Goal: Information Seeking & Learning: Compare options

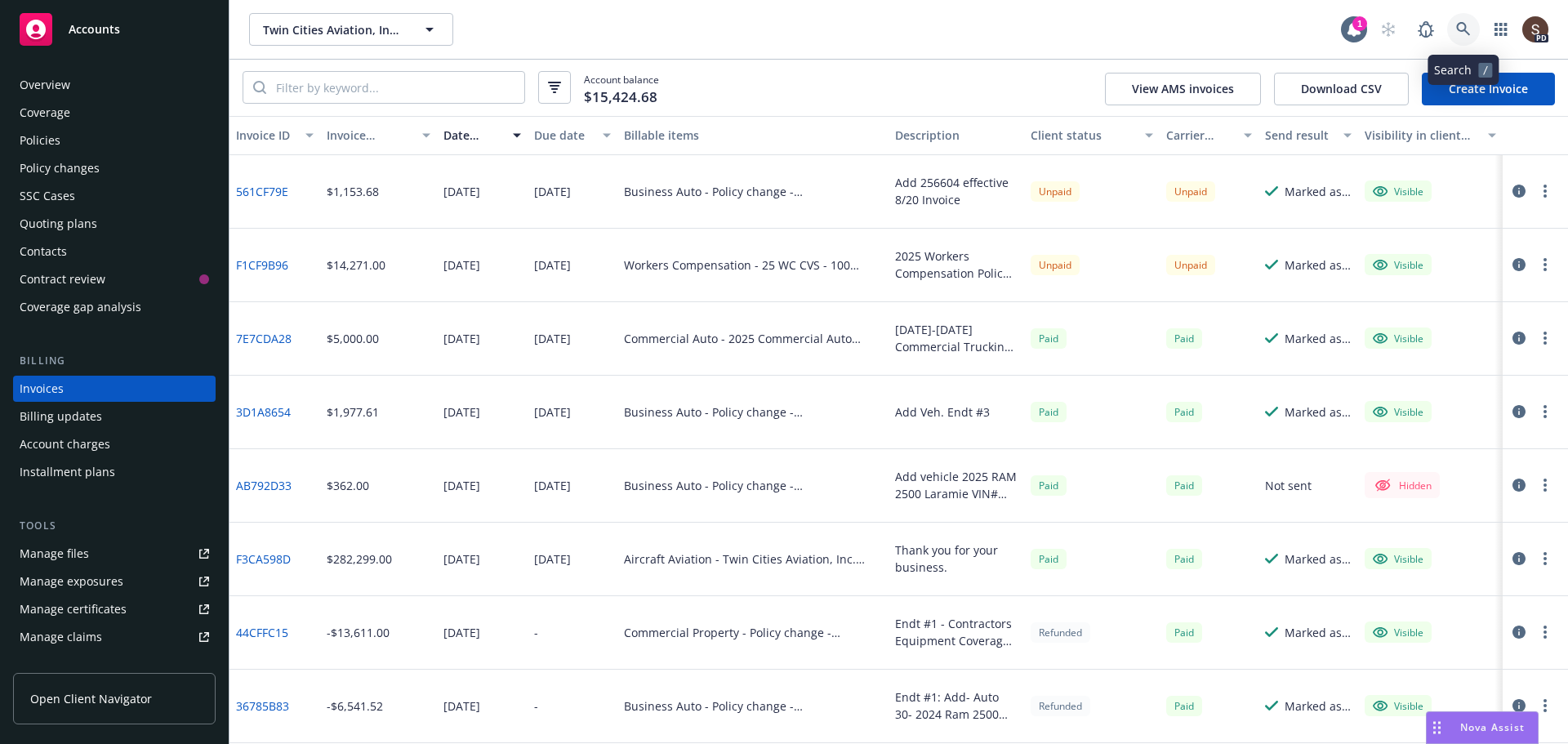
click at [1465, 35] on icon at bounding box center [1463, 29] width 15 height 15
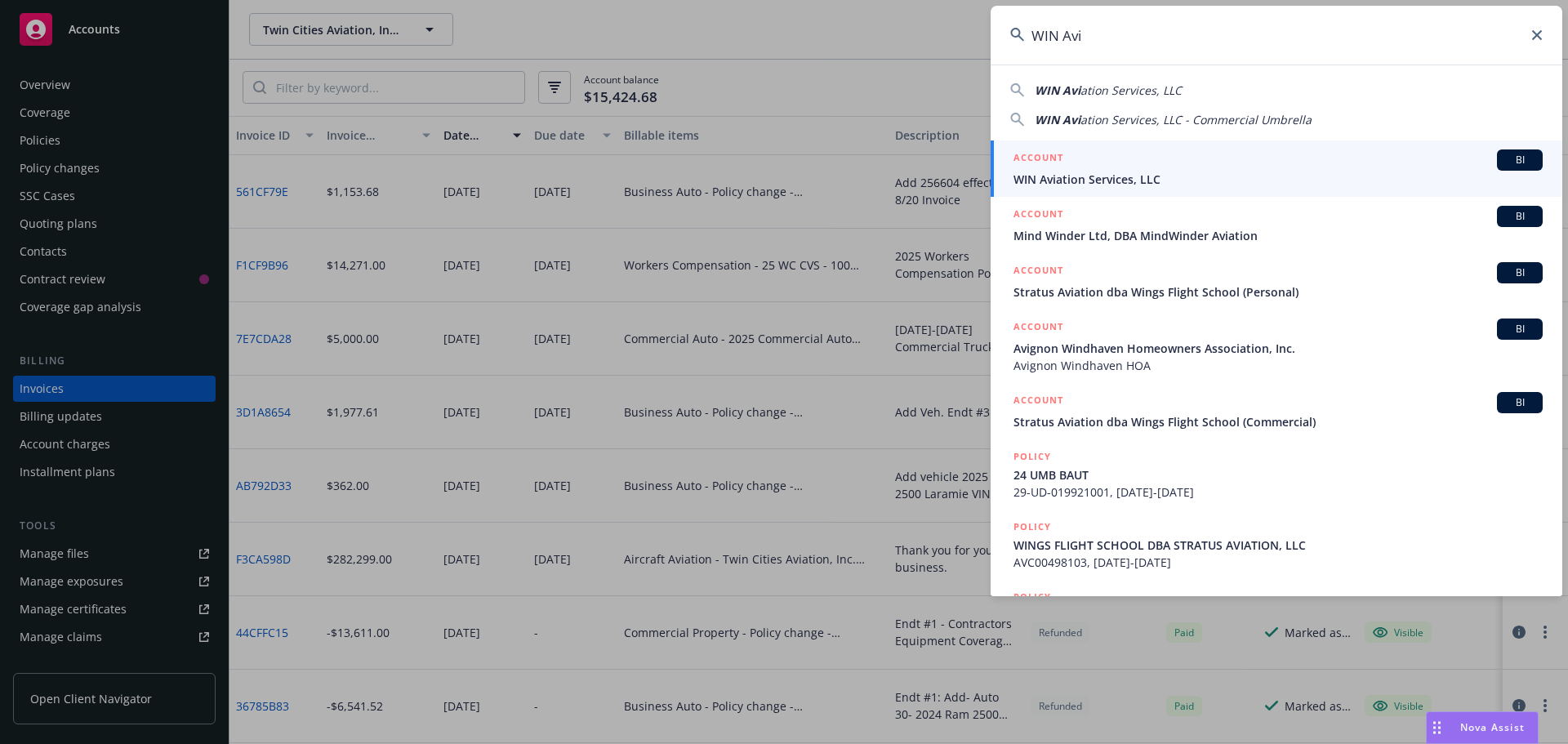
type input "WIN Avi"
click at [1032, 168] on h5 "ACCOUNT" at bounding box center [1038, 159] width 50 height 19
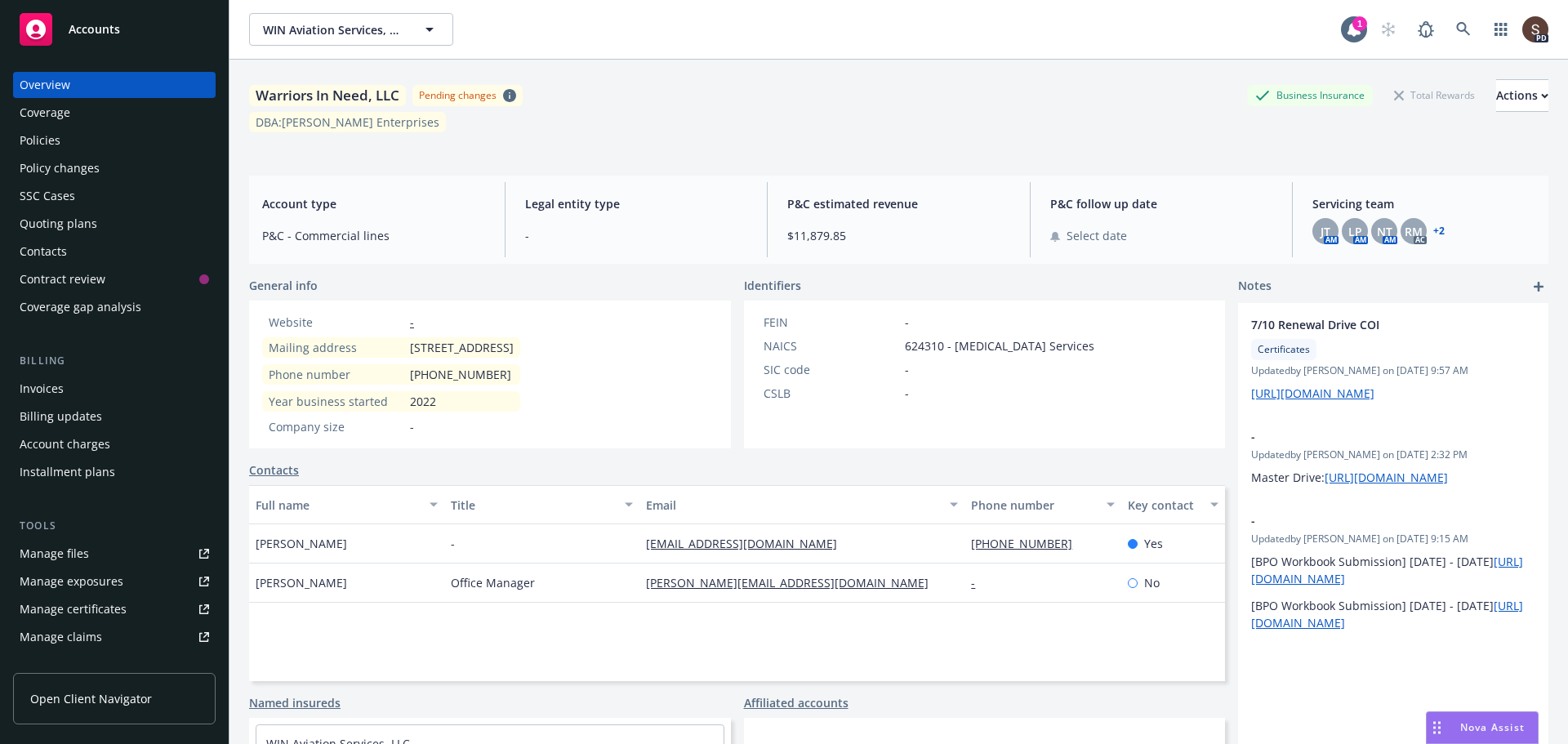
drag, startPoint x: 411, startPoint y: 347, endPoint x: 503, endPoint y: 339, distance: 92.3
click at [503, 339] on span "2150 Pickwick Dr, Unit 720, Camarillo, CA, 93011, USA" at bounding box center [462, 348] width 104 height 18
copy span "2150 Pickwick Dr,"
drag, startPoint x: 506, startPoint y: 347, endPoint x: 548, endPoint y: 343, distance: 42.2
click at [514, 343] on span "2150 Pickwick Dr, Unit 720, Camarillo, CA, 93011, USA" at bounding box center [462, 348] width 104 height 18
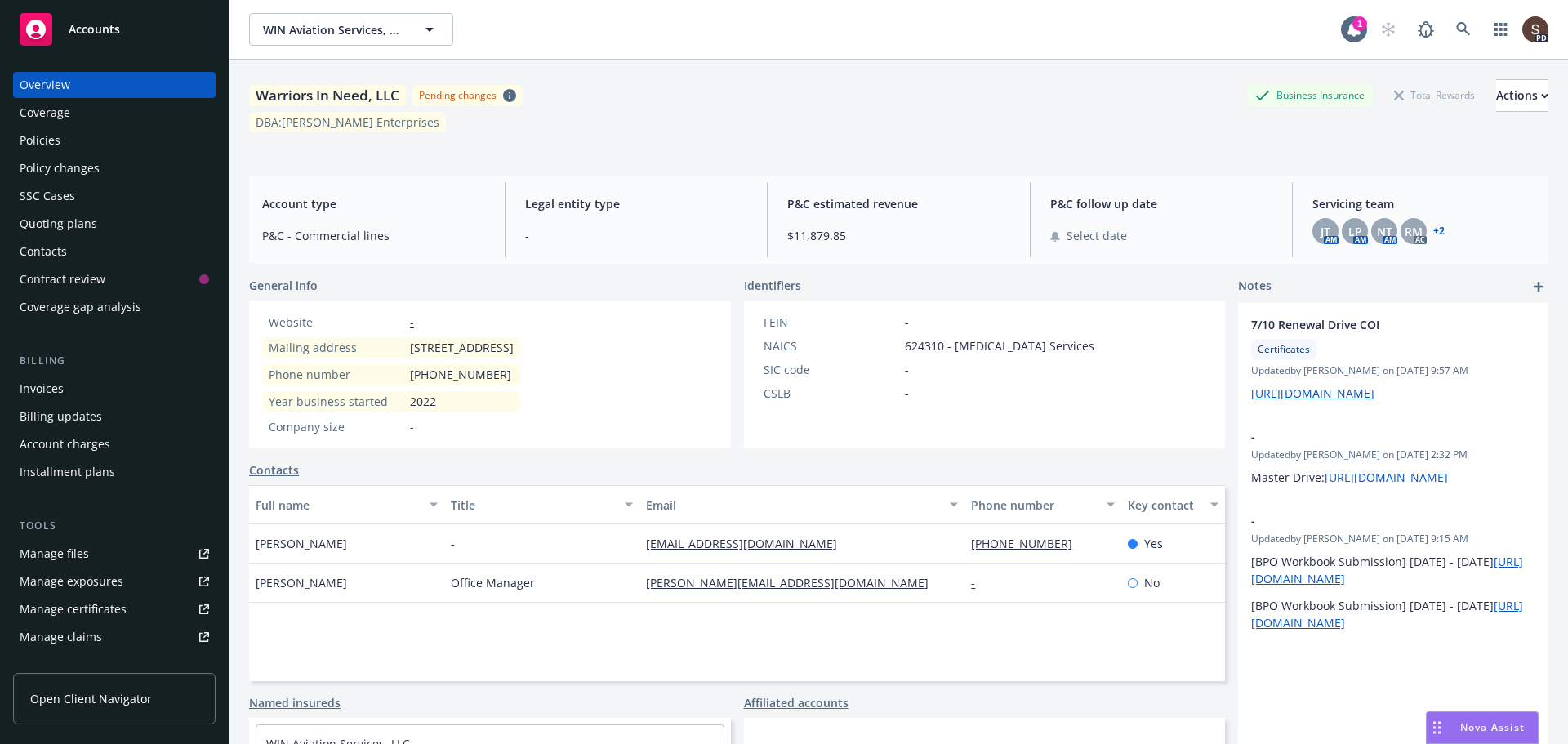
copy span "Unit 720"
drag, startPoint x: 557, startPoint y: 343, endPoint x: 664, endPoint y: 340, distance: 107.0
click at [514, 340] on span "2150 Pickwick Dr, Unit 720, Camarillo, CA, 93011, USA" at bounding box center [462, 348] width 104 height 18
copy span "Camarillo, CA, 93011"
click at [1456, 27] on icon at bounding box center [1463, 29] width 15 height 15
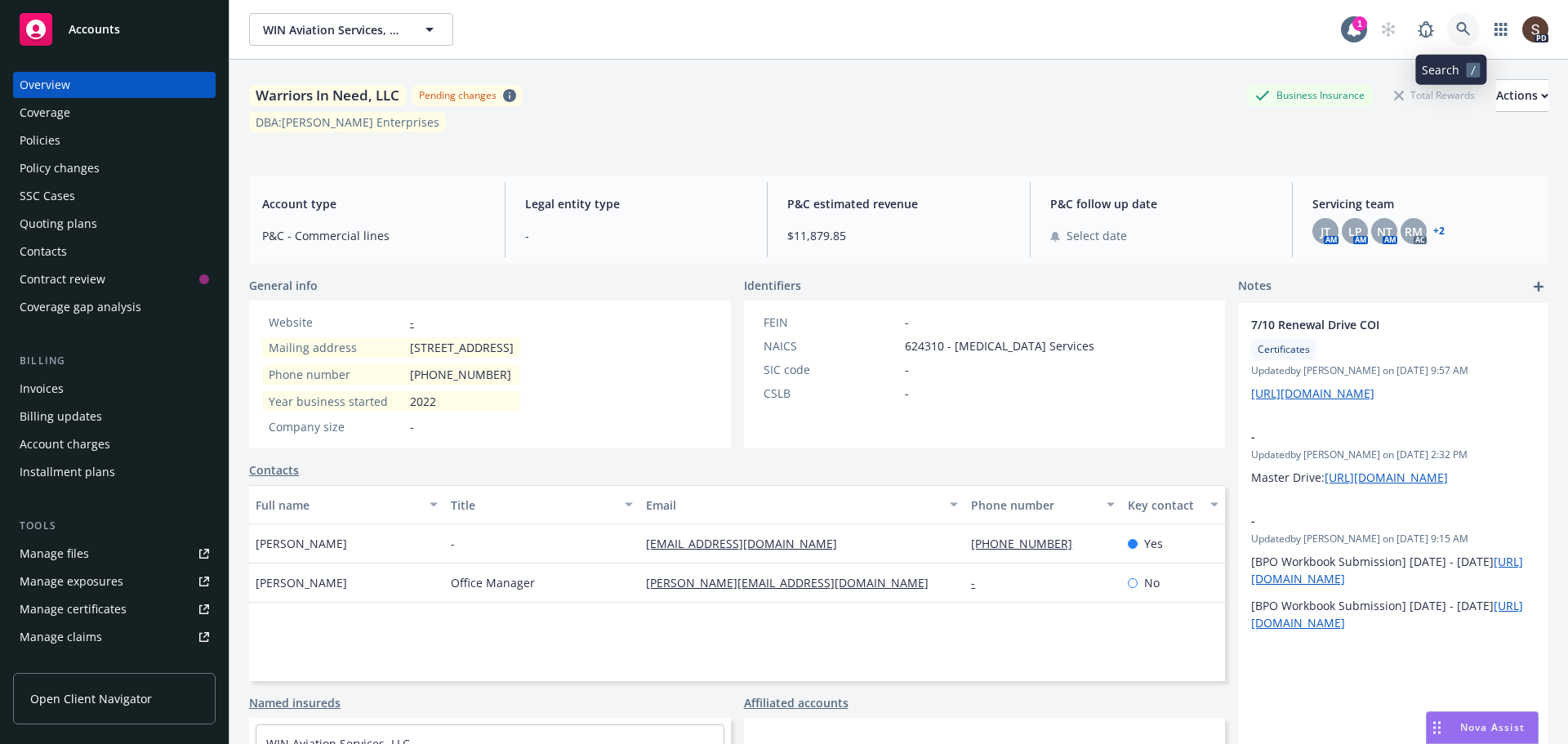
click at [1456, 29] on icon at bounding box center [1463, 29] width 15 height 15
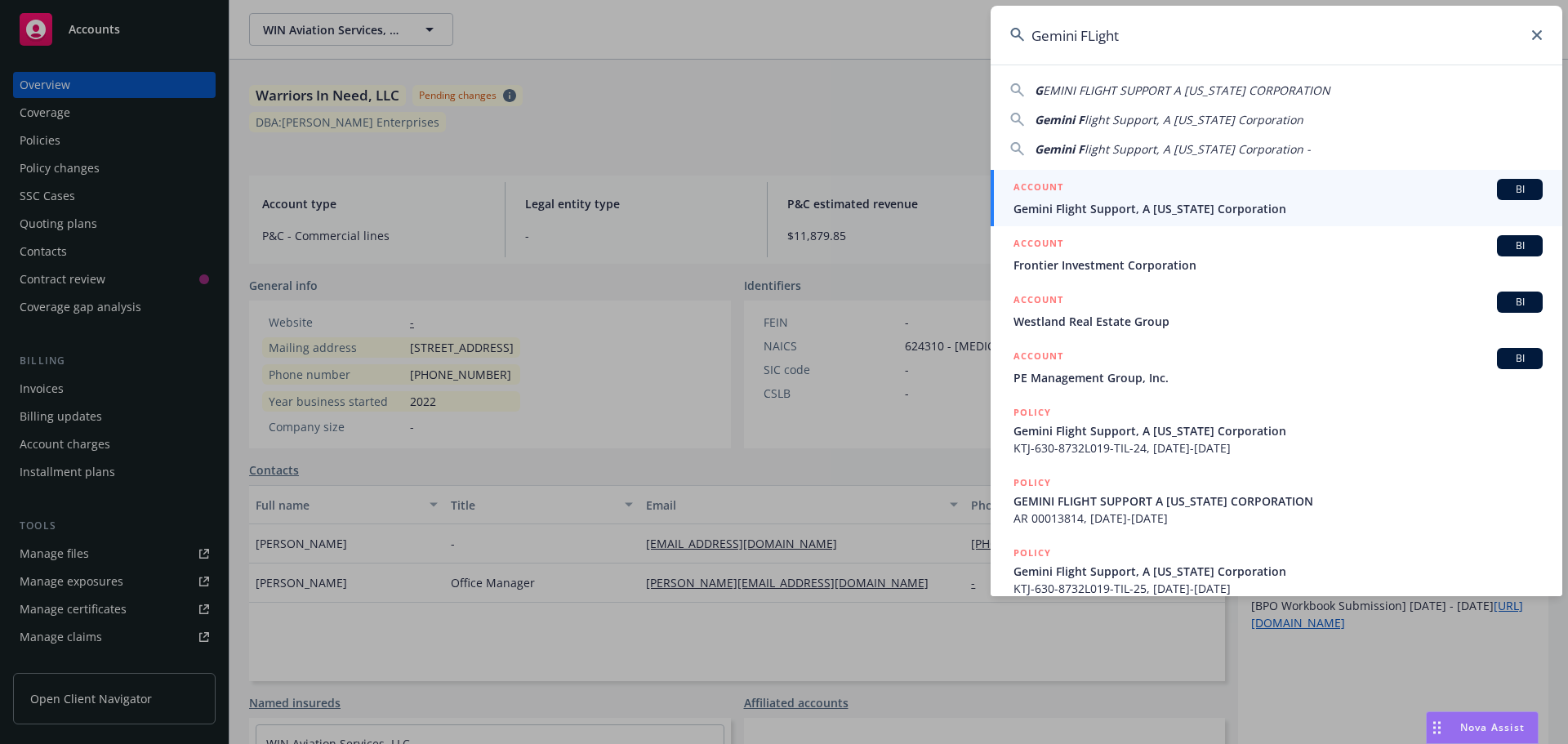
type input "Gemini FLight"
click at [1189, 209] on span "Gemini Flight Support, A California Corporation" at bounding box center [1278, 209] width 529 height 18
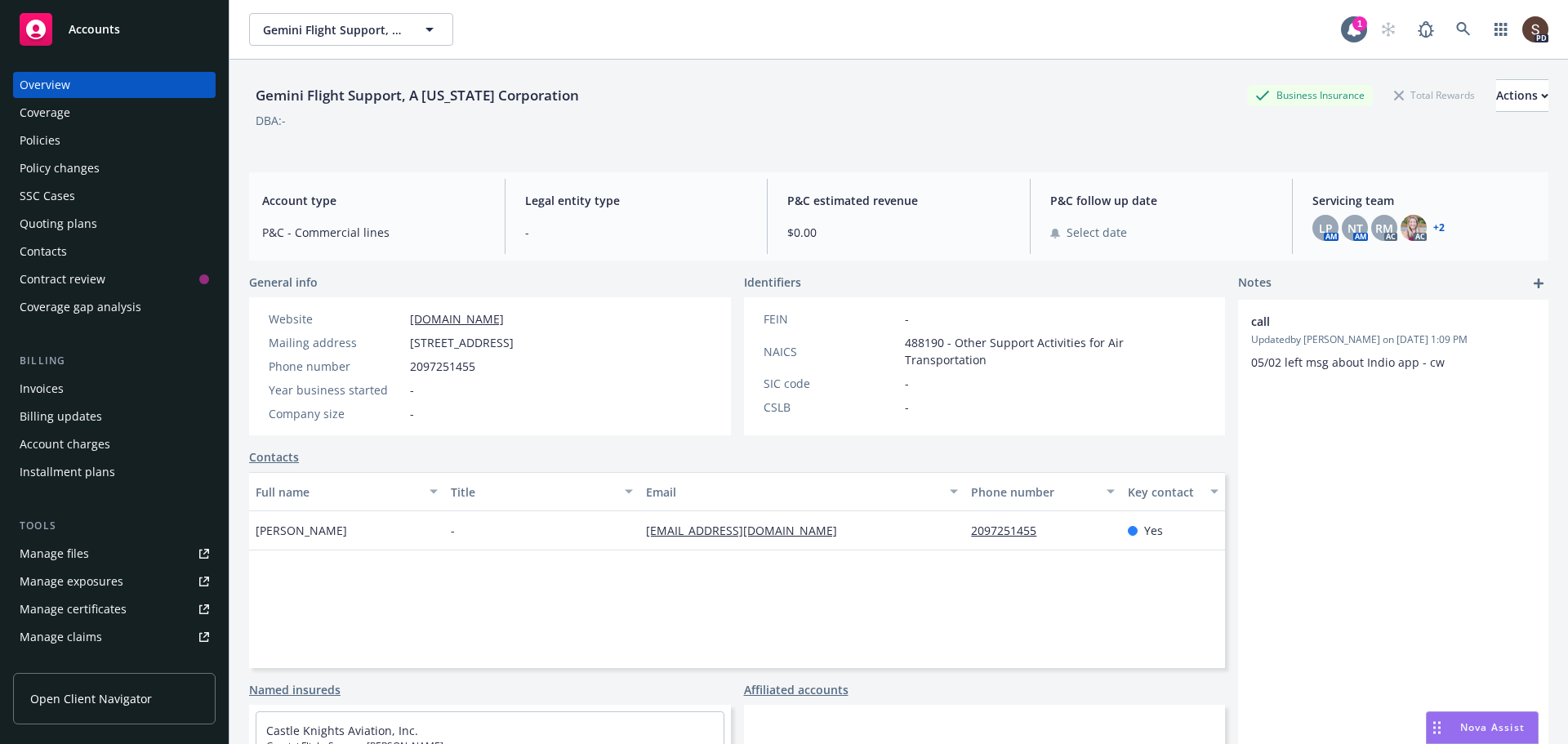
click at [36, 140] on div "Policies" at bounding box center [40, 141] width 40 height 26
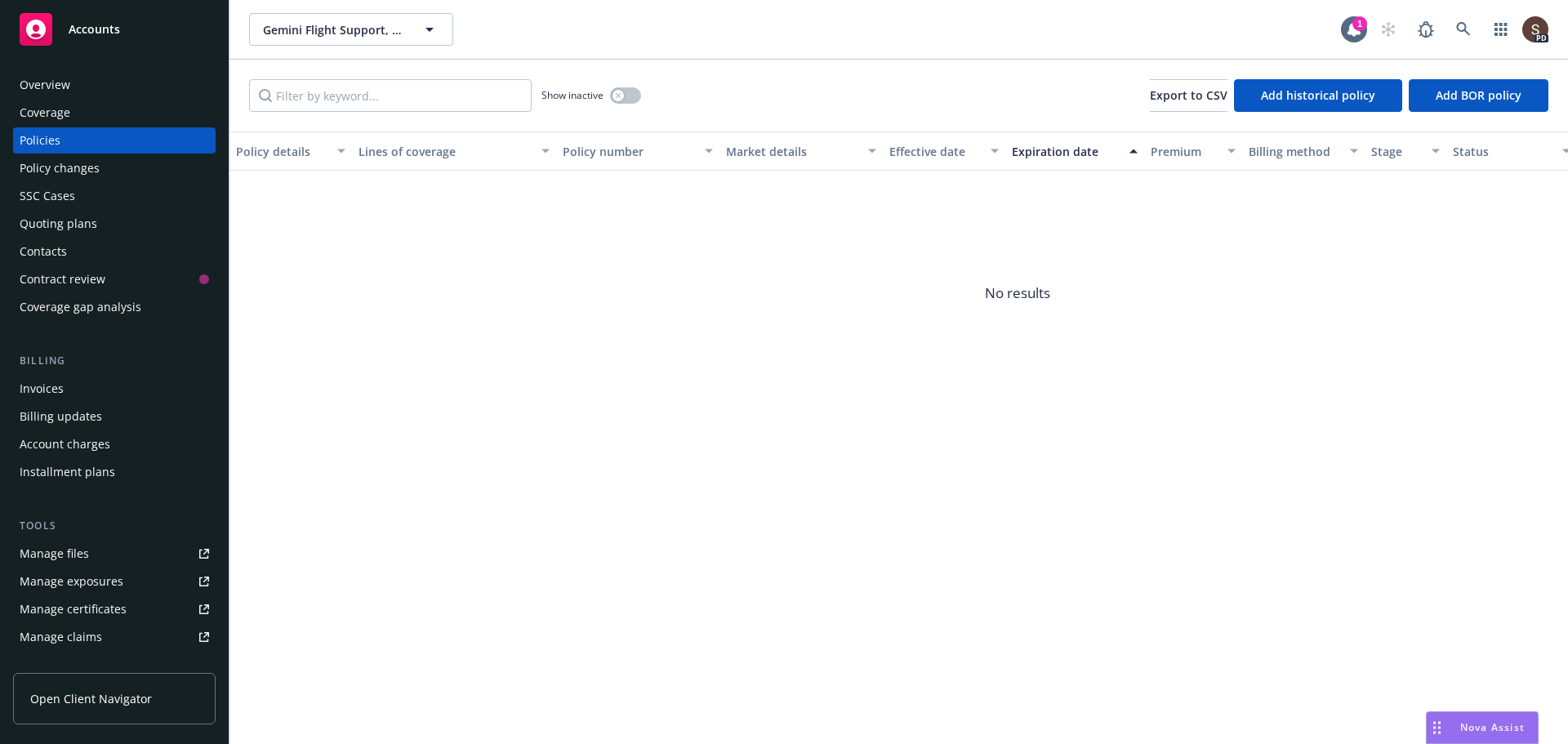
click at [57, 389] on div "Invoices" at bounding box center [41, 389] width 44 height 26
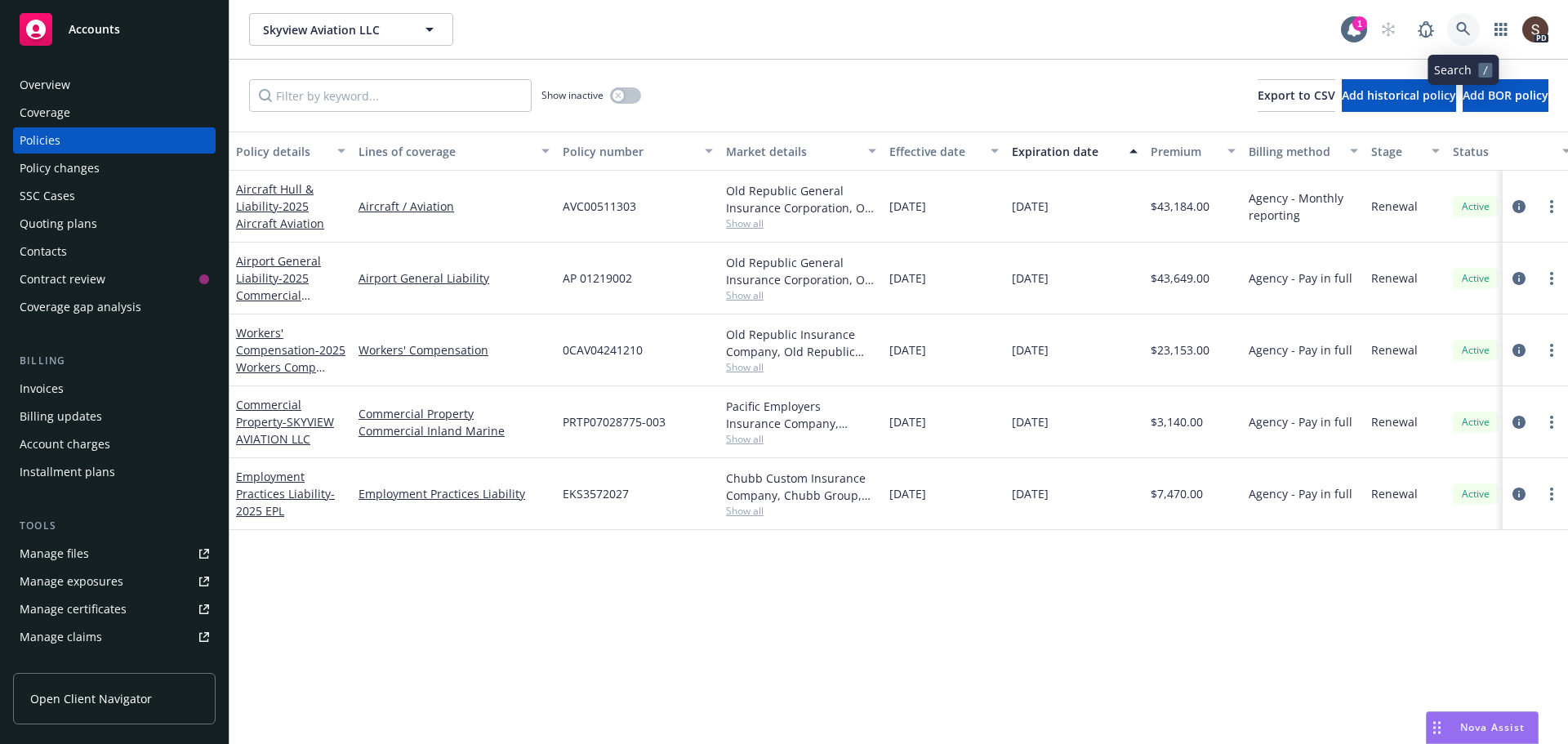
click at [1462, 33] on icon at bounding box center [1463, 29] width 15 height 15
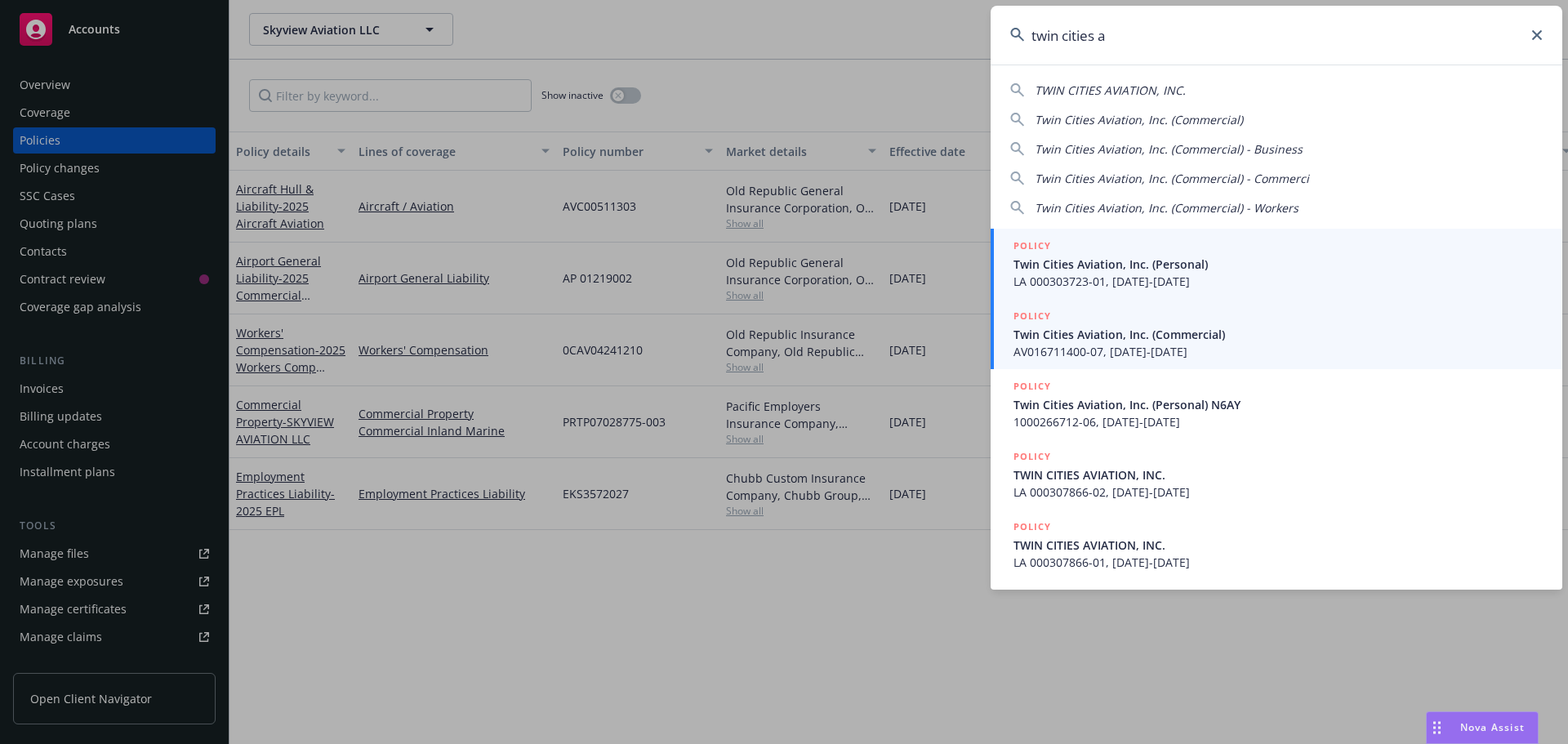
type input "twin cities a"
click at [1111, 336] on span "Twin Cities Aviation, Inc. (Commercial)" at bounding box center [1278, 335] width 529 height 18
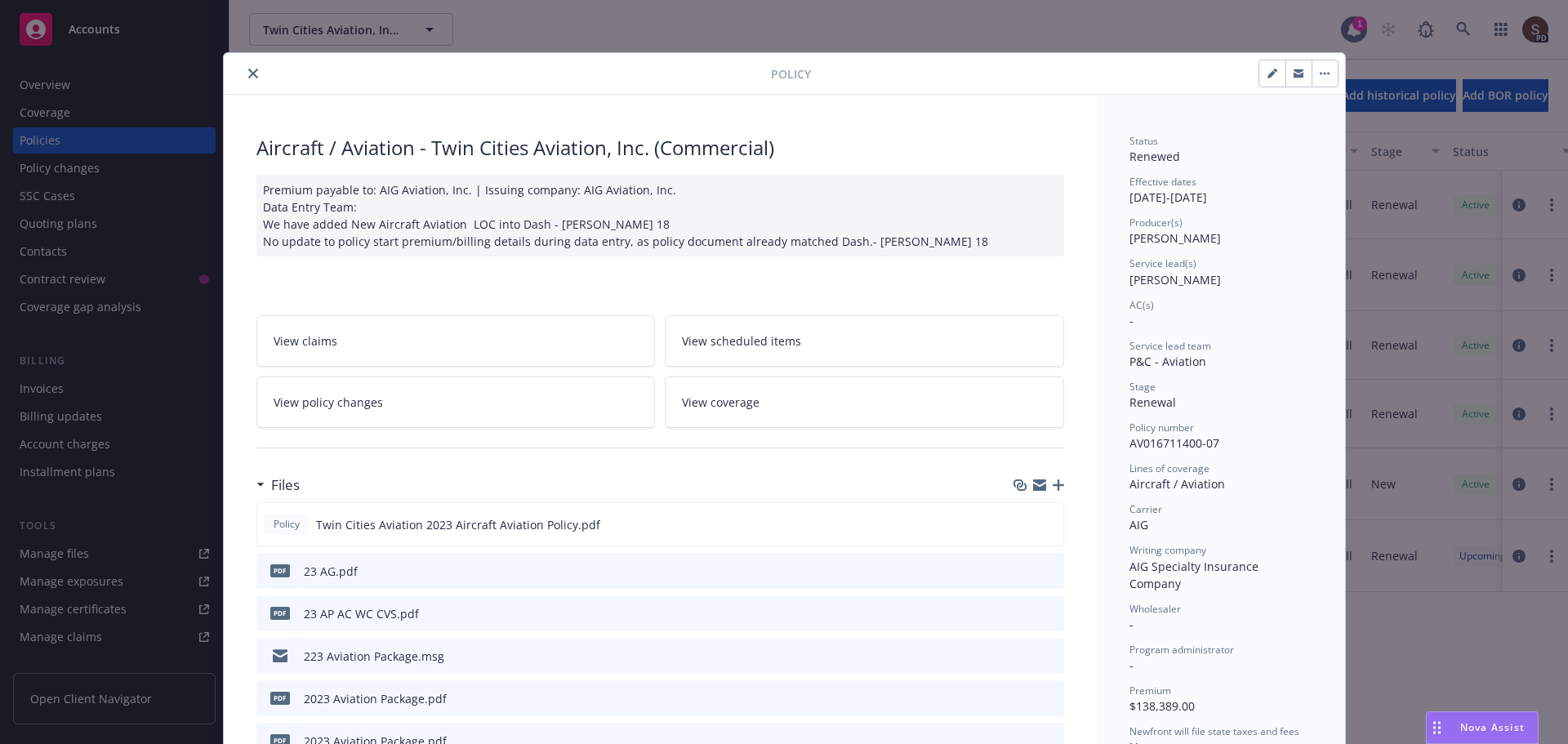
drag, startPoint x: 253, startPoint y: 69, endPoint x: 105, endPoint y: 75, distance: 148.1
click at [253, 69] on button "close" at bounding box center [253, 74] width 19 height 19
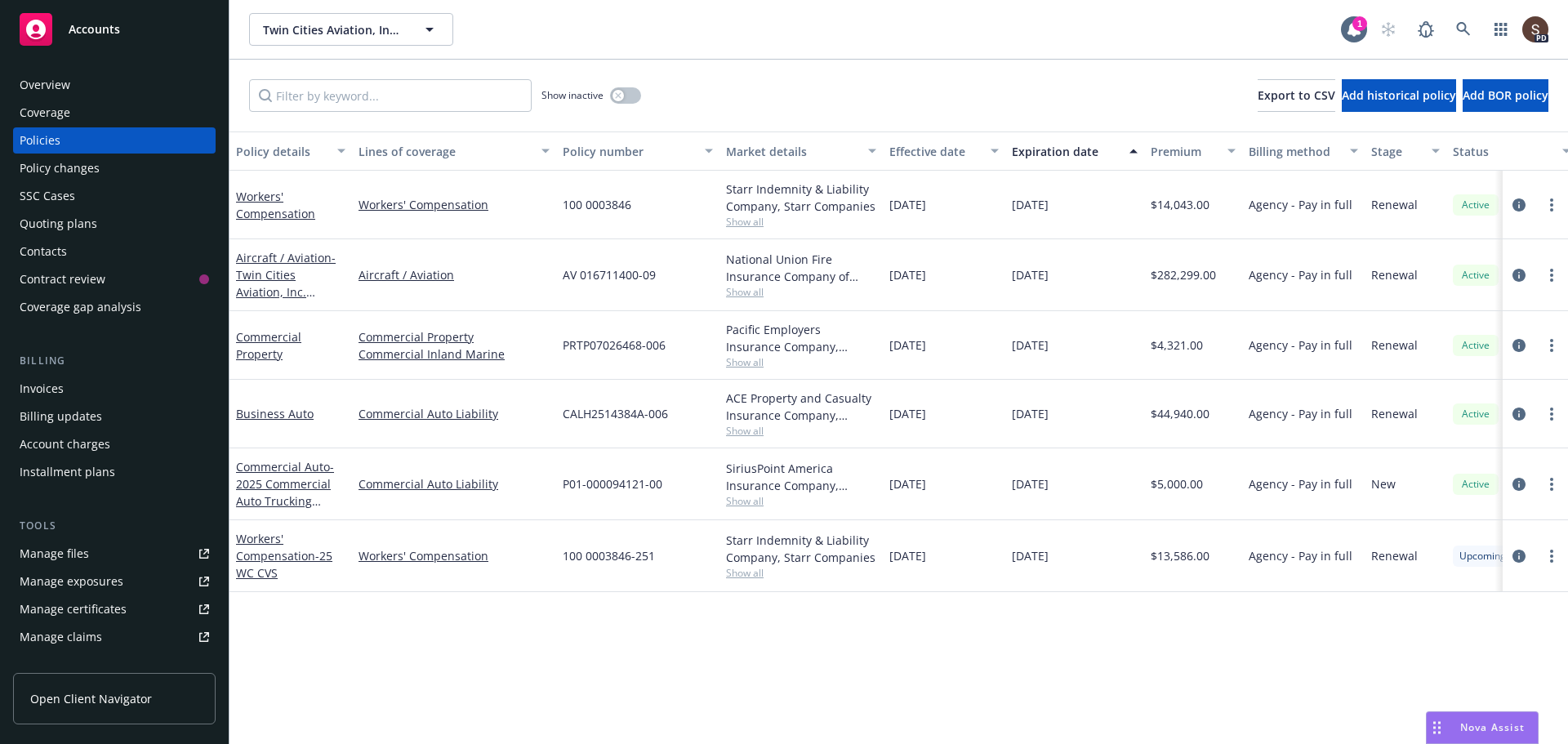
click at [47, 87] on div "Overview" at bounding box center [45, 85] width 51 height 26
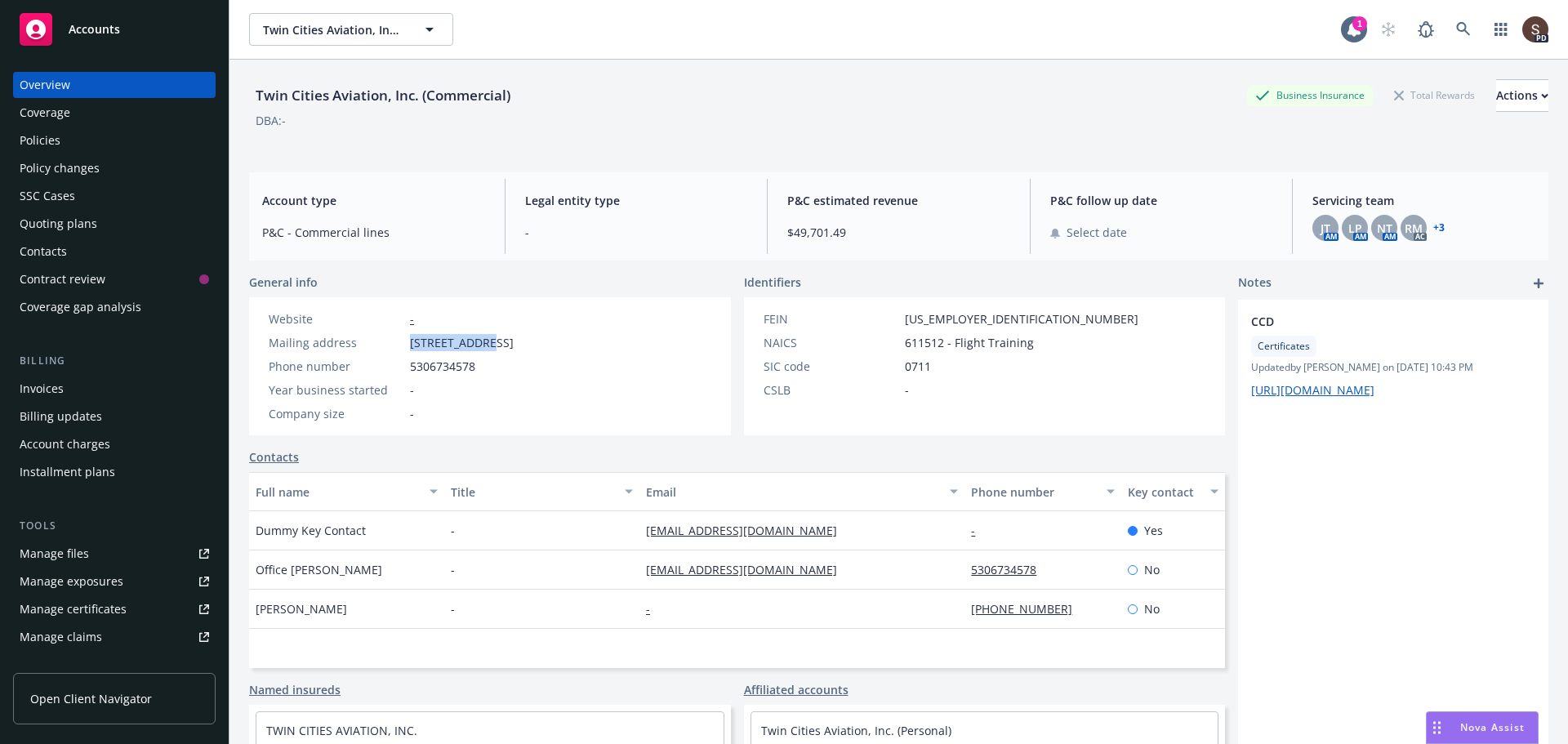
drag, startPoint x: 412, startPoint y: 341, endPoint x: 481, endPoint y: 342, distance: 69.0
click at [481, 342] on span "94 Second St., Yuba City, CA, 95991" at bounding box center [462, 343] width 104 height 18
copy span "94 Second St."
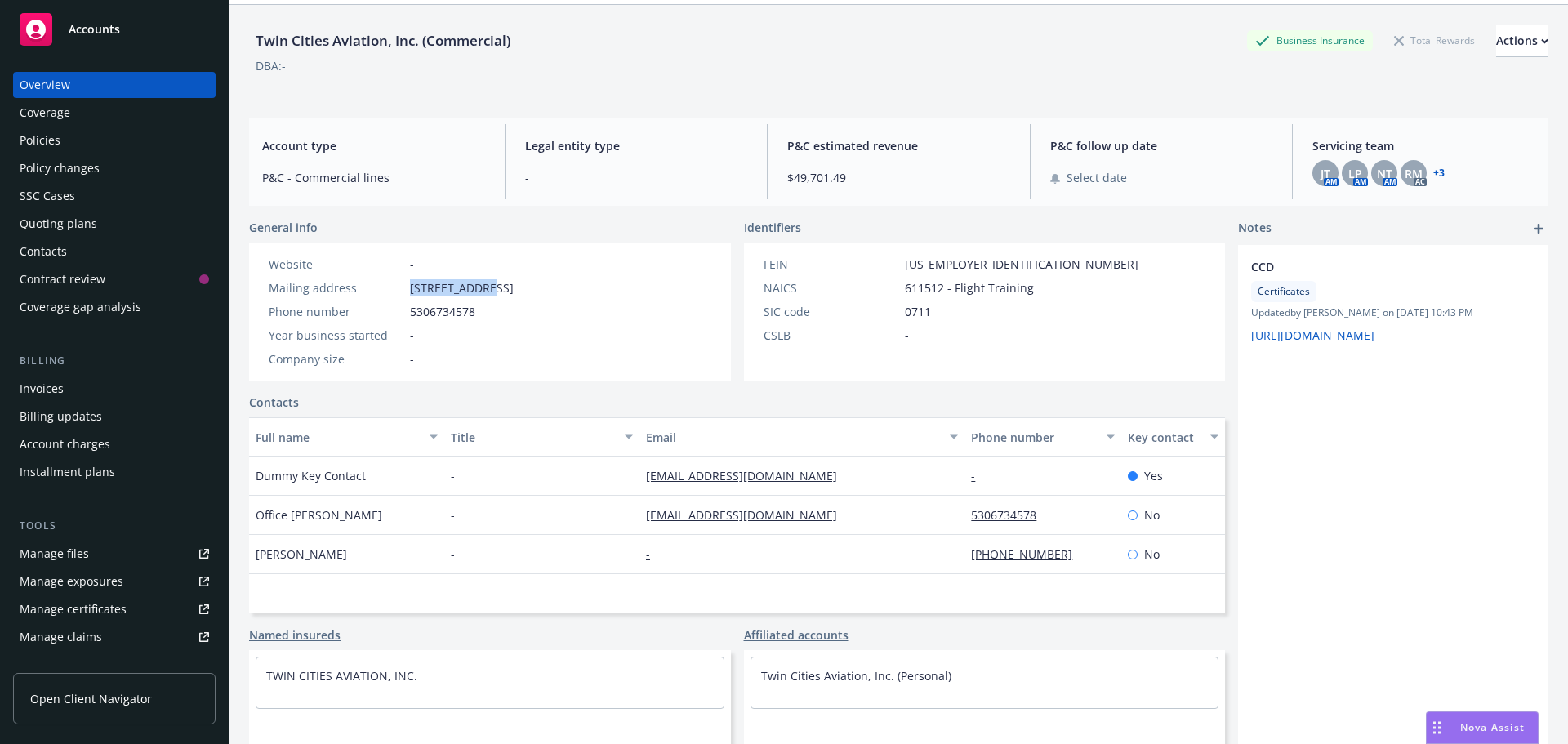
scroll to position [82, 0]
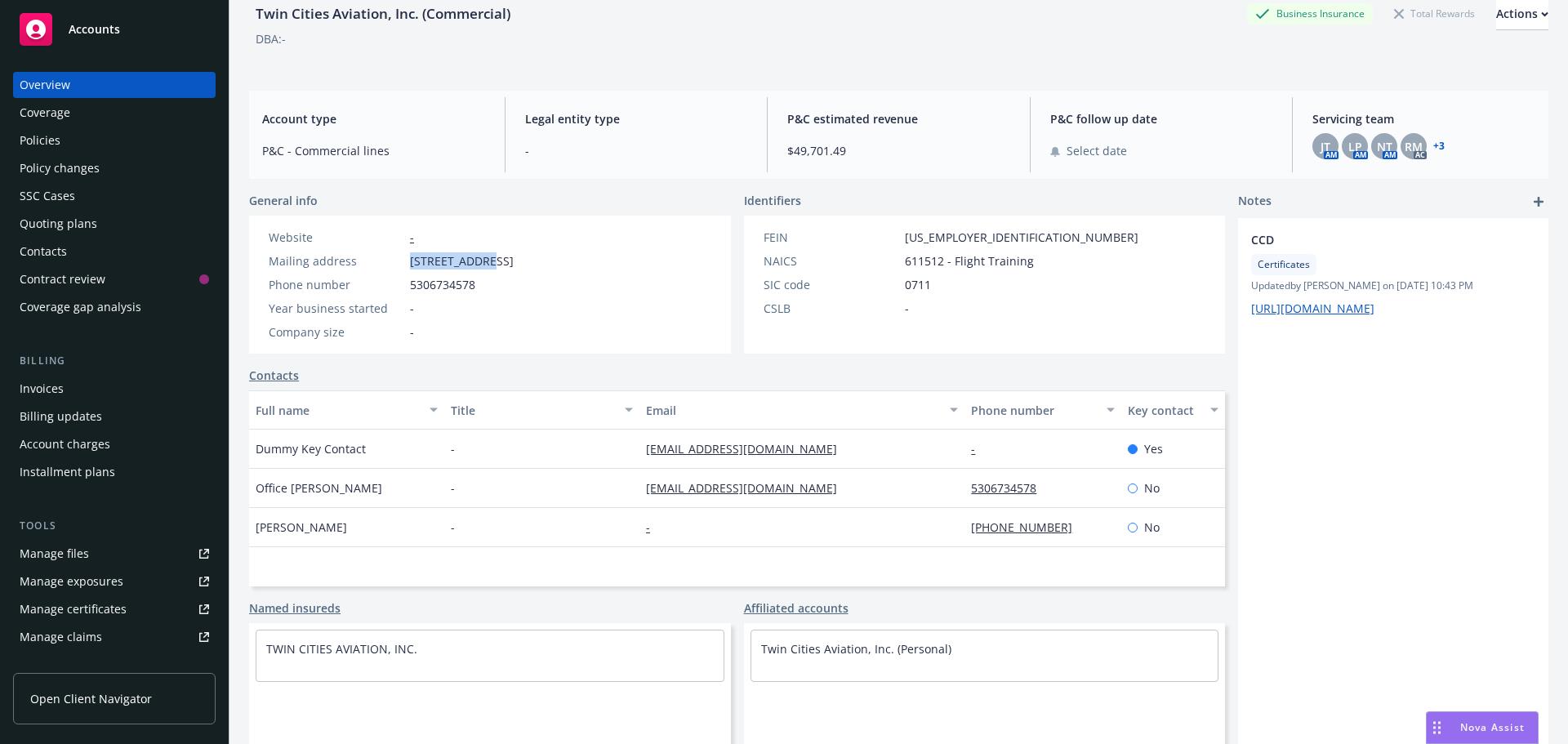
click at [35, 244] on div "Contacts" at bounding box center [43, 251] width 47 height 26
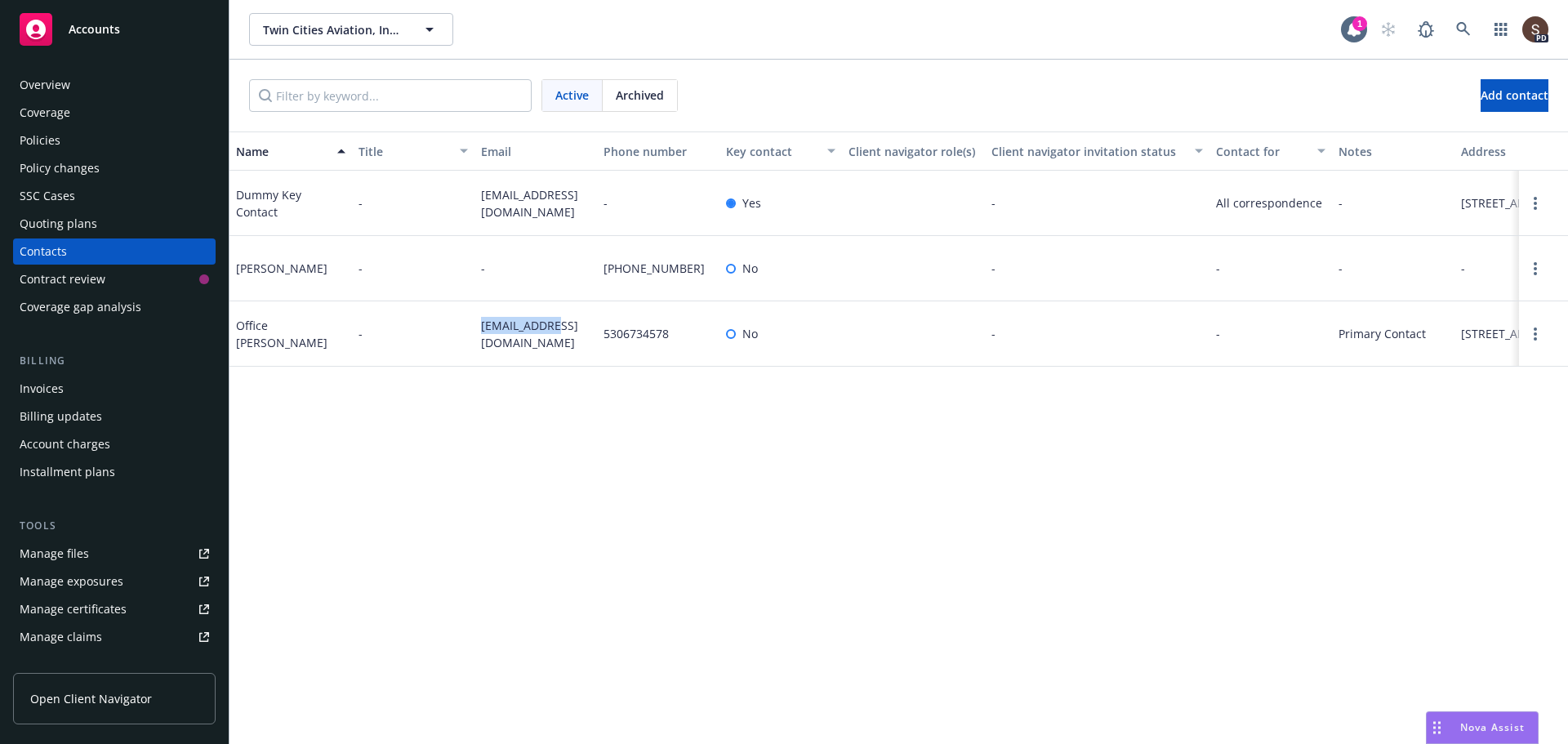
drag, startPoint x: 475, startPoint y: 362, endPoint x: 562, endPoint y: 362, distance: 87.0
click at [562, 362] on div "tca@syix.com" at bounding box center [535, 334] width 122 height 65
copy span "tca@syix.com"
drag, startPoint x: 603, startPoint y: 359, endPoint x: 681, endPoint y: 353, distance: 78.2
click at [681, 353] on div "5306734578" at bounding box center [657, 334] width 122 height 65
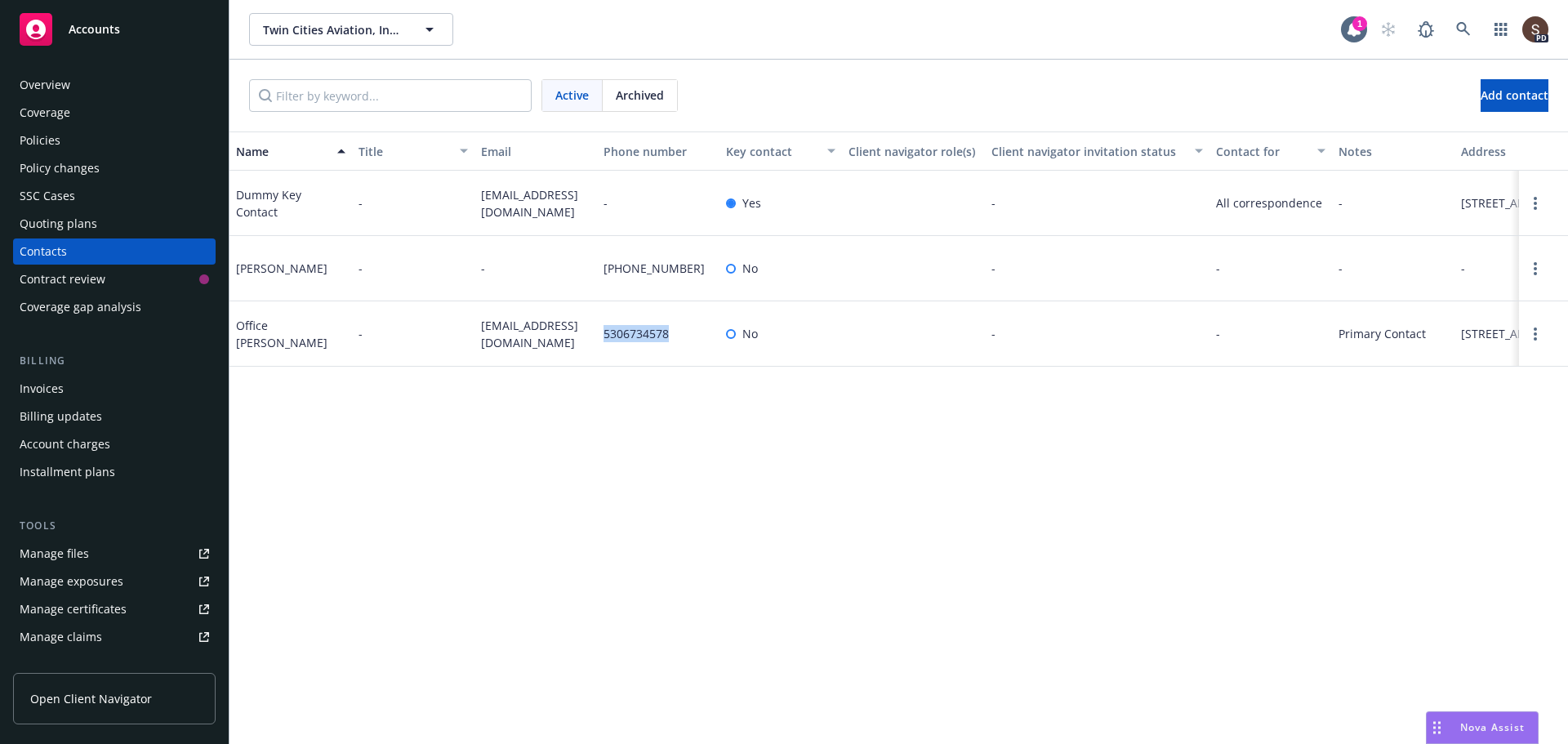
copy span "5306734578"
click at [29, 134] on div "Policies" at bounding box center [40, 141] width 40 height 26
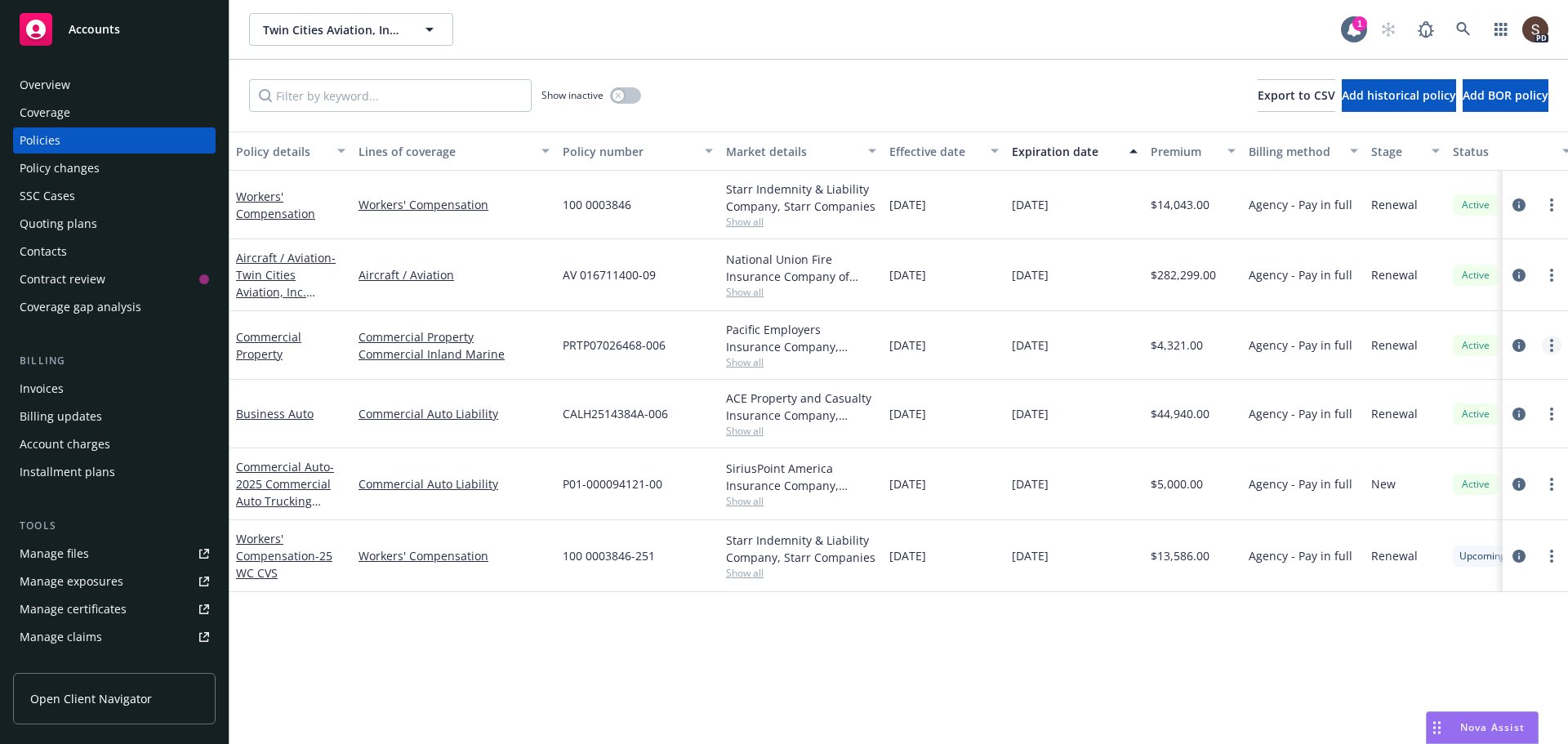
drag, startPoint x: 1514, startPoint y: 203, endPoint x: 1558, endPoint y: 350, distance: 153.4
click at [1567, 343] on html "Accounts Overview Coverage Policies Policy changes SSC Cases Quoting plans Cont…" at bounding box center [784, 372] width 1568 height 744
drag, startPoint x: 561, startPoint y: 204, endPoint x: 643, endPoint y: 199, distance: 82.2
click at [643, 199] on div "100 0003846" at bounding box center [638, 205] width 163 height 69
copy span "100 0003846"
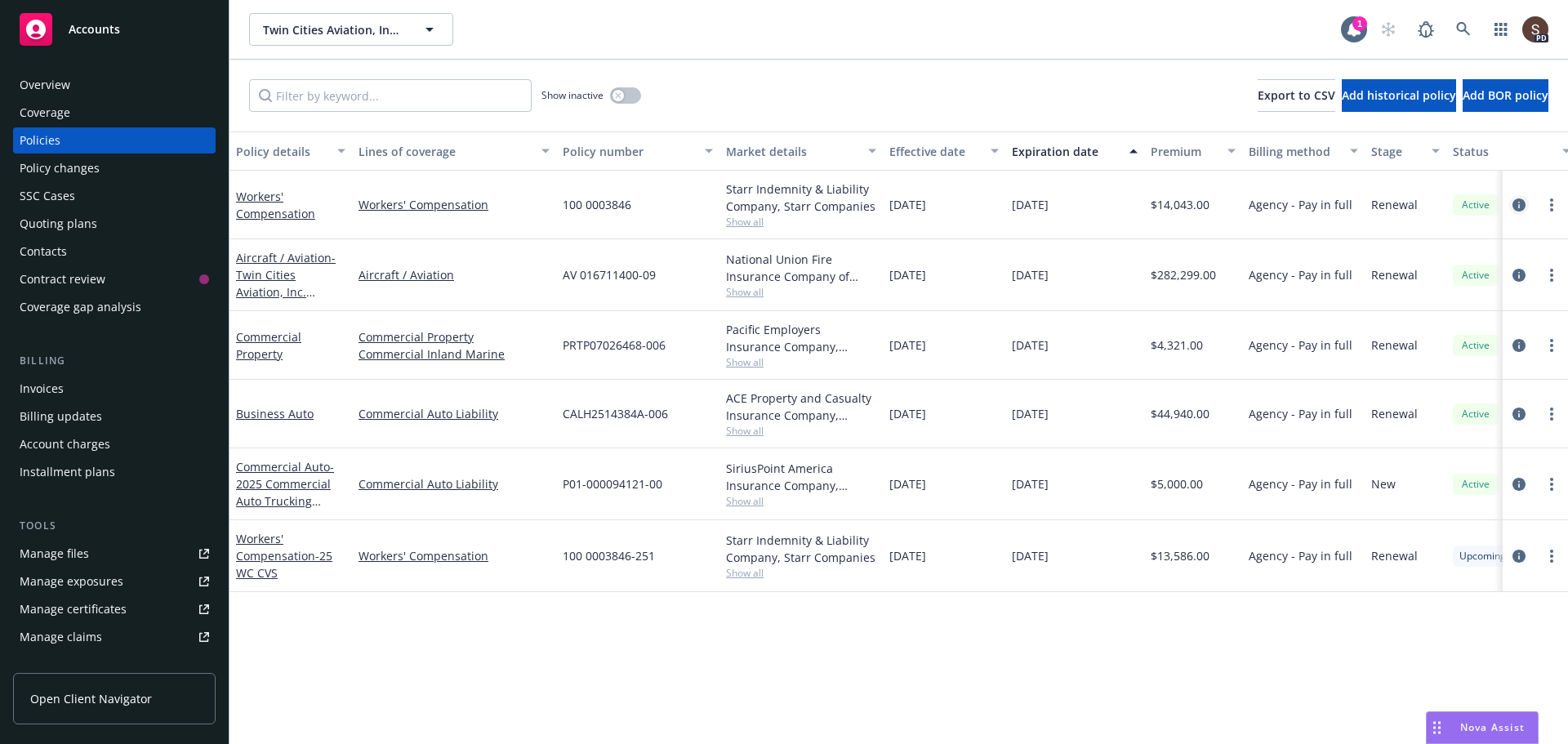
click at [1518, 202] on icon "circleInformation" at bounding box center [1518, 205] width 13 height 13
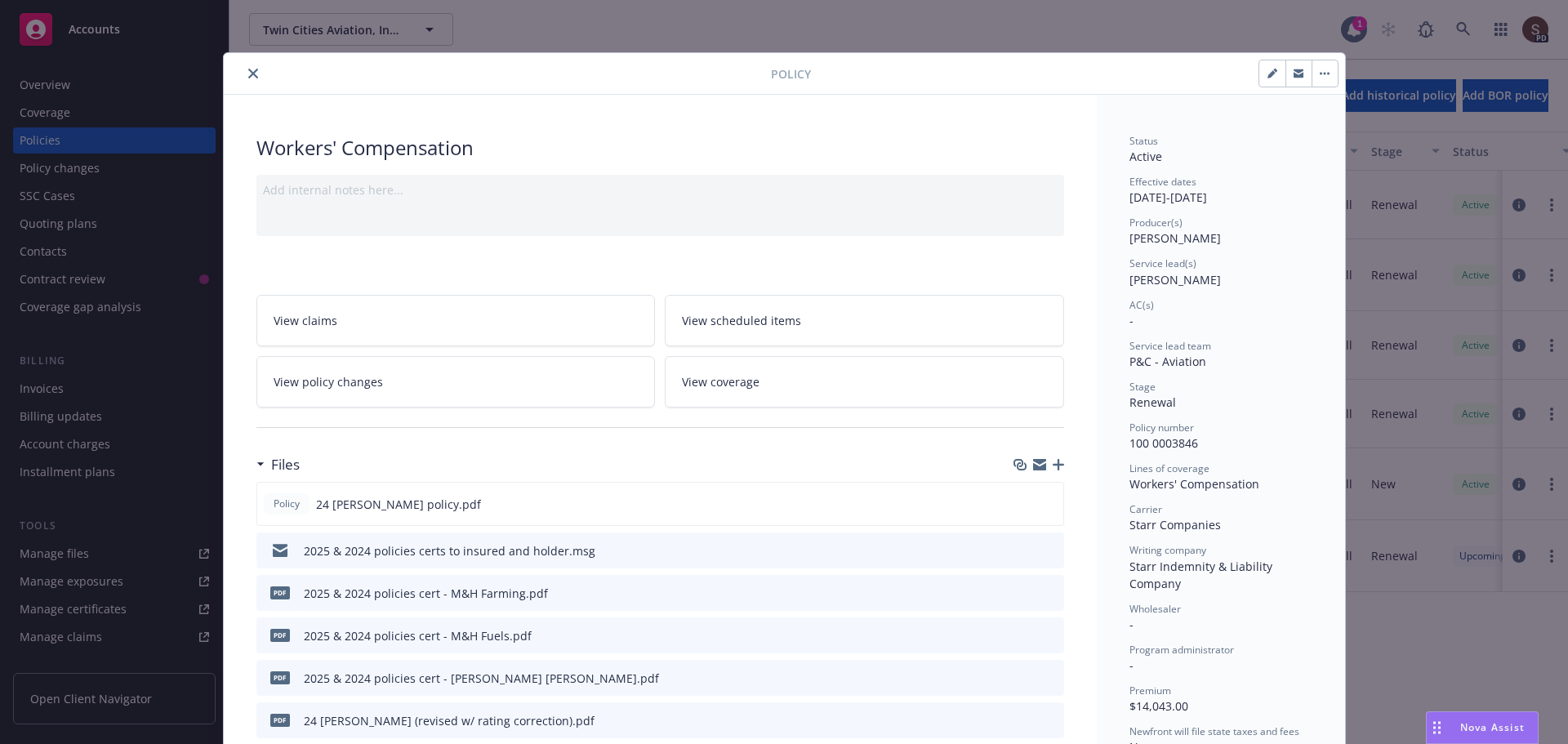
click at [243, 79] on button "close" at bounding box center [253, 74] width 19 height 19
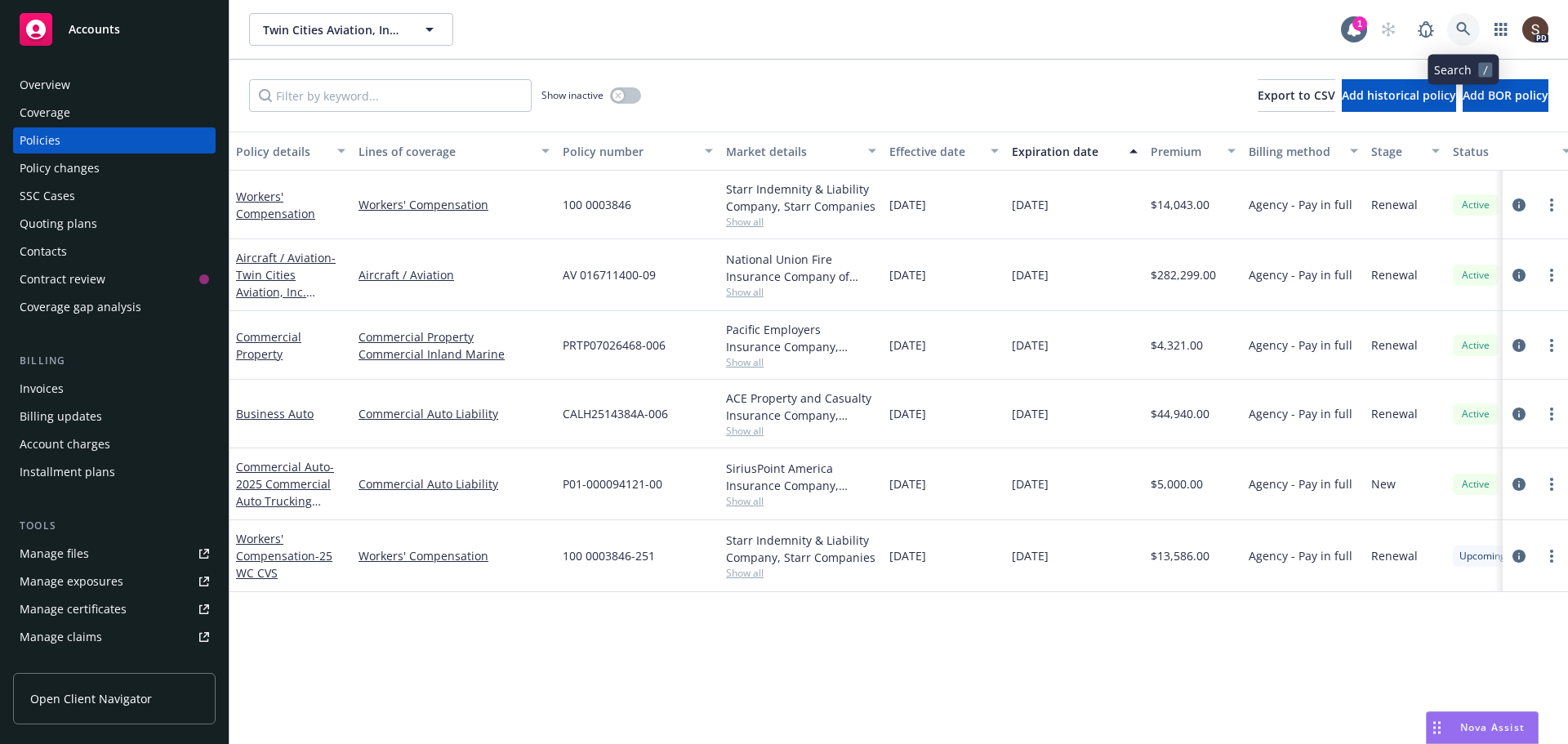
click at [1458, 30] on icon at bounding box center [1463, 29] width 14 height 14
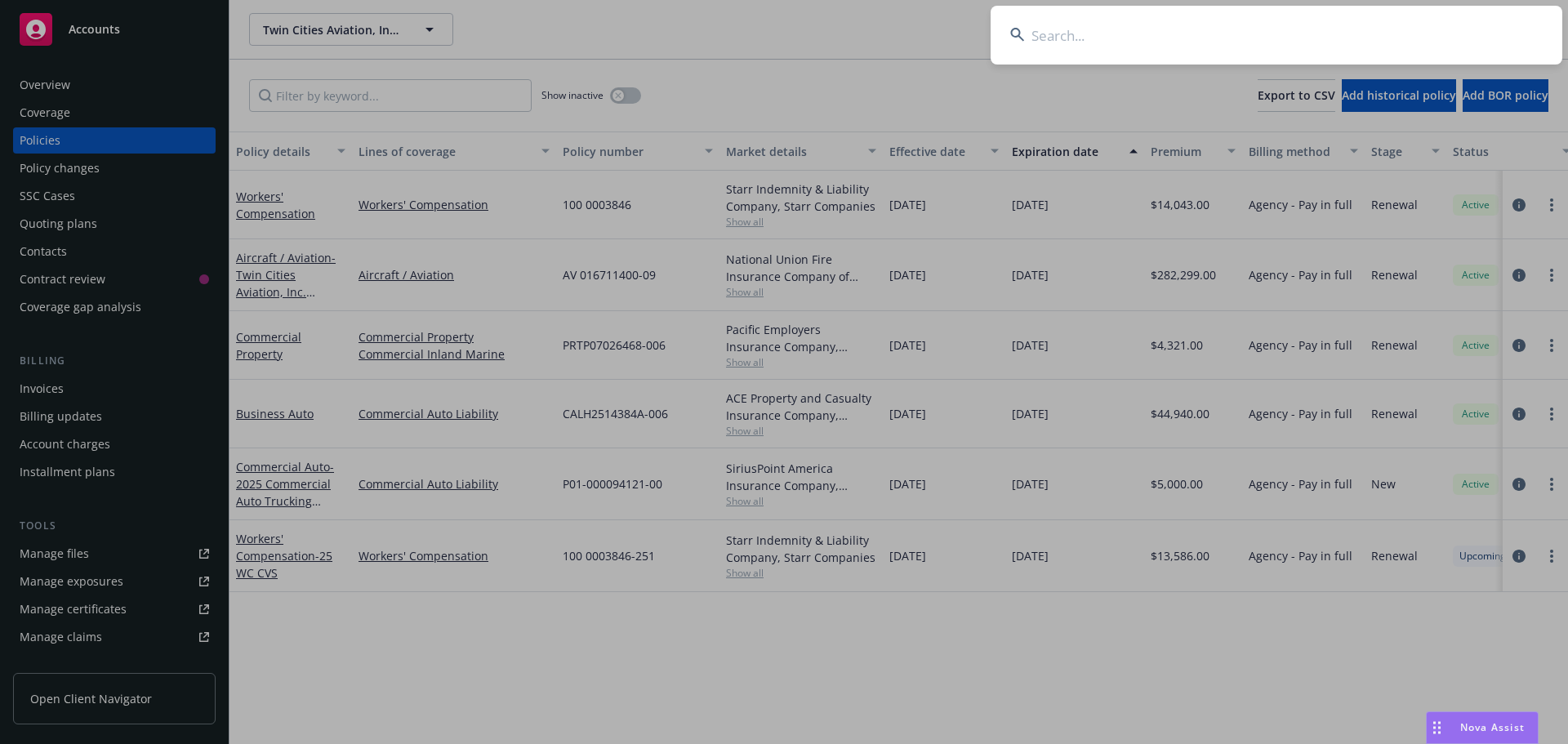
click at [1098, 40] on input at bounding box center [1276, 35] width 572 height 59
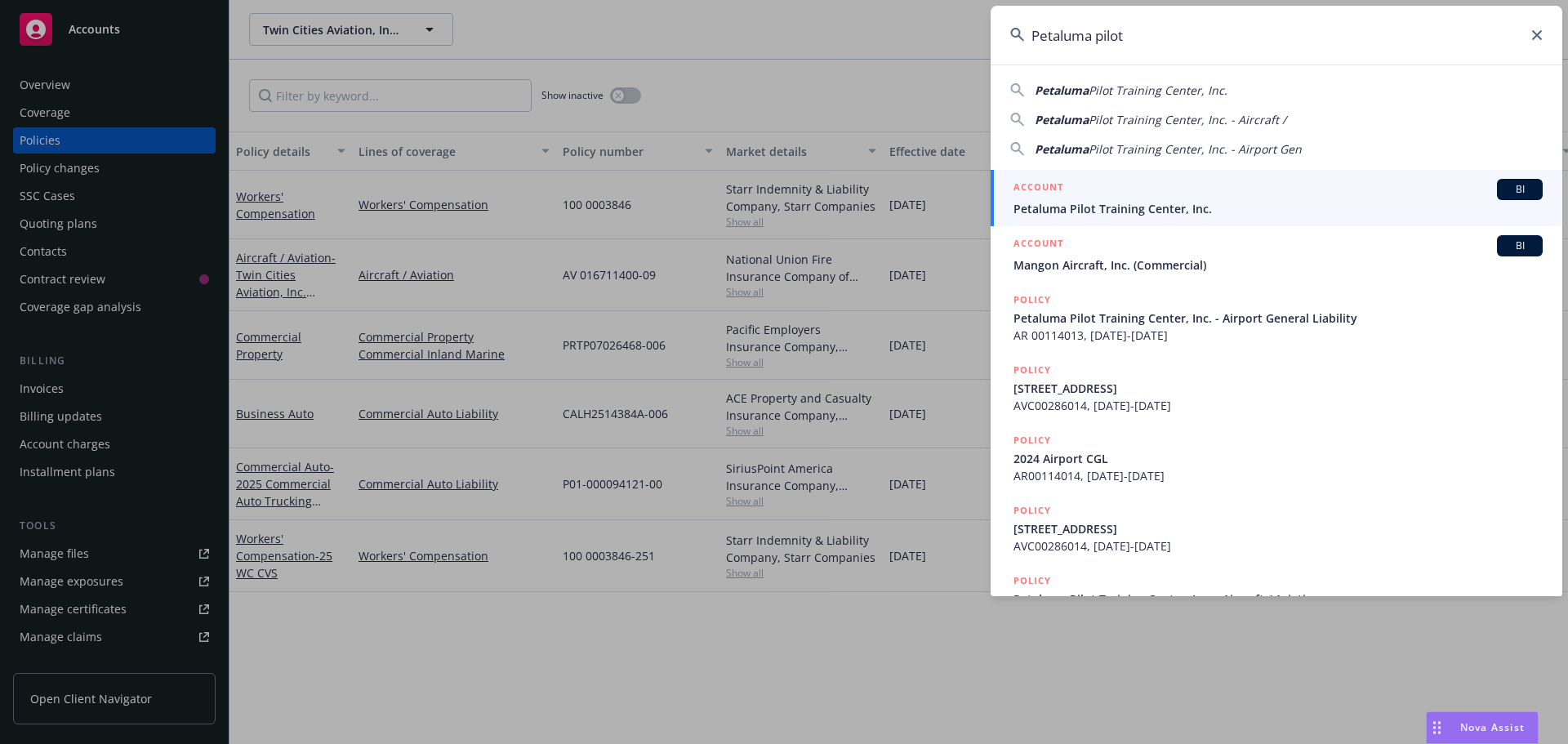
type input "Petaluma pilot"
click at [1130, 209] on span "Petaluma Pilot Training Center, Inc." at bounding box center [1278, 209] width 529 height 18
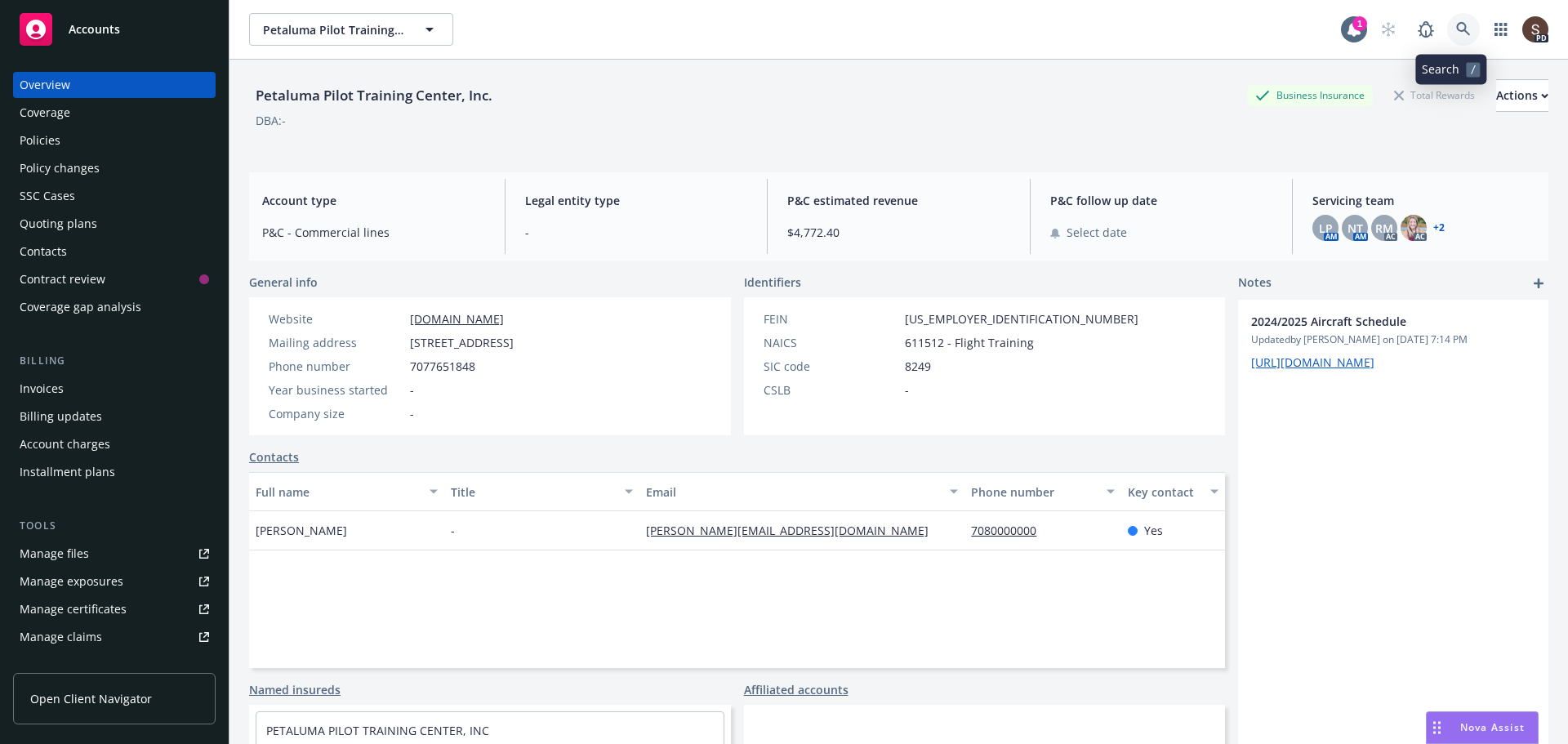
click at [1463, 34] on link at bounding box center [1463, 29] width 33 height 33
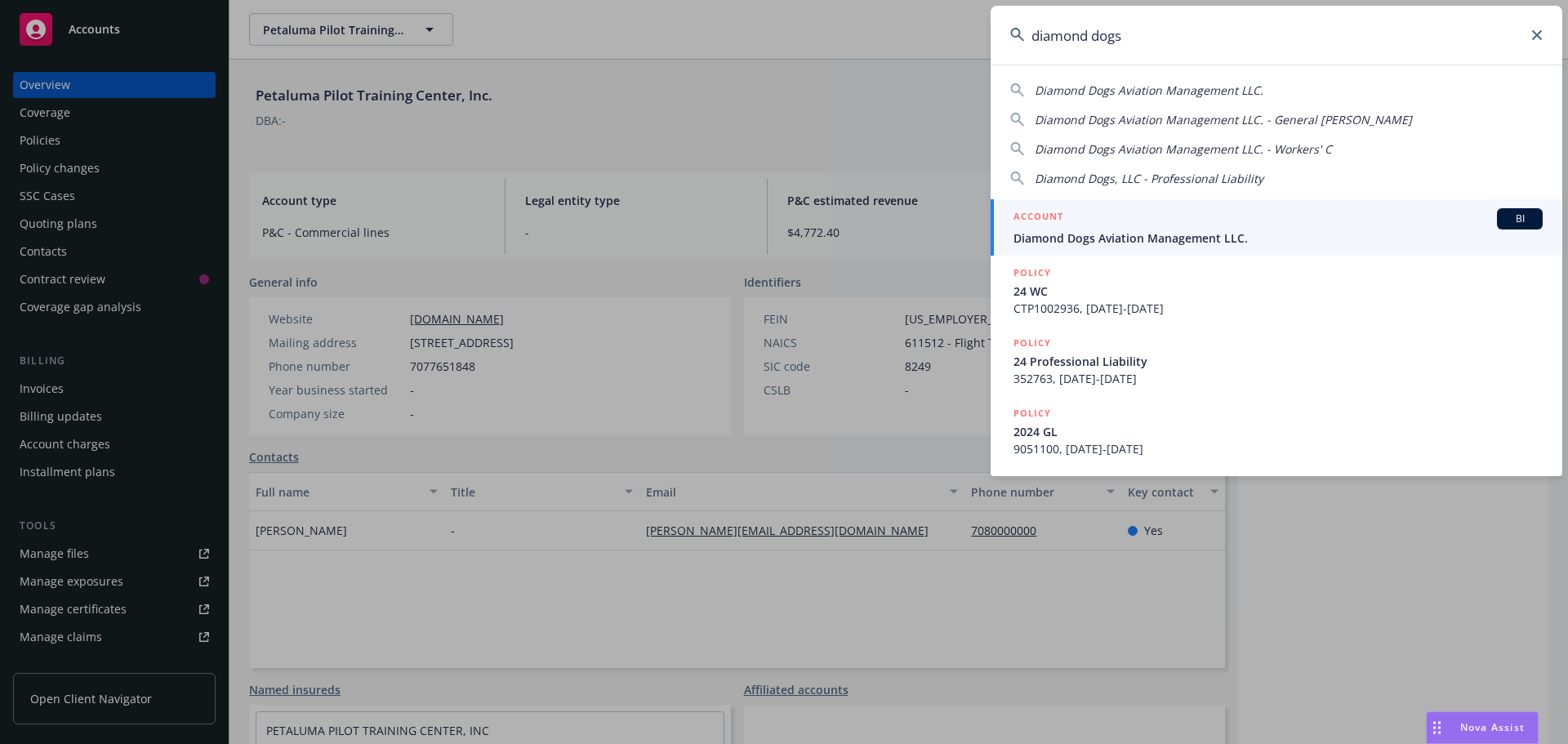
type input "diamond dogs"
click at [1094, 235] on span "Diamond Dogs Aviation Management LLC." at bounding box center [1278, 238] width 529 height 18
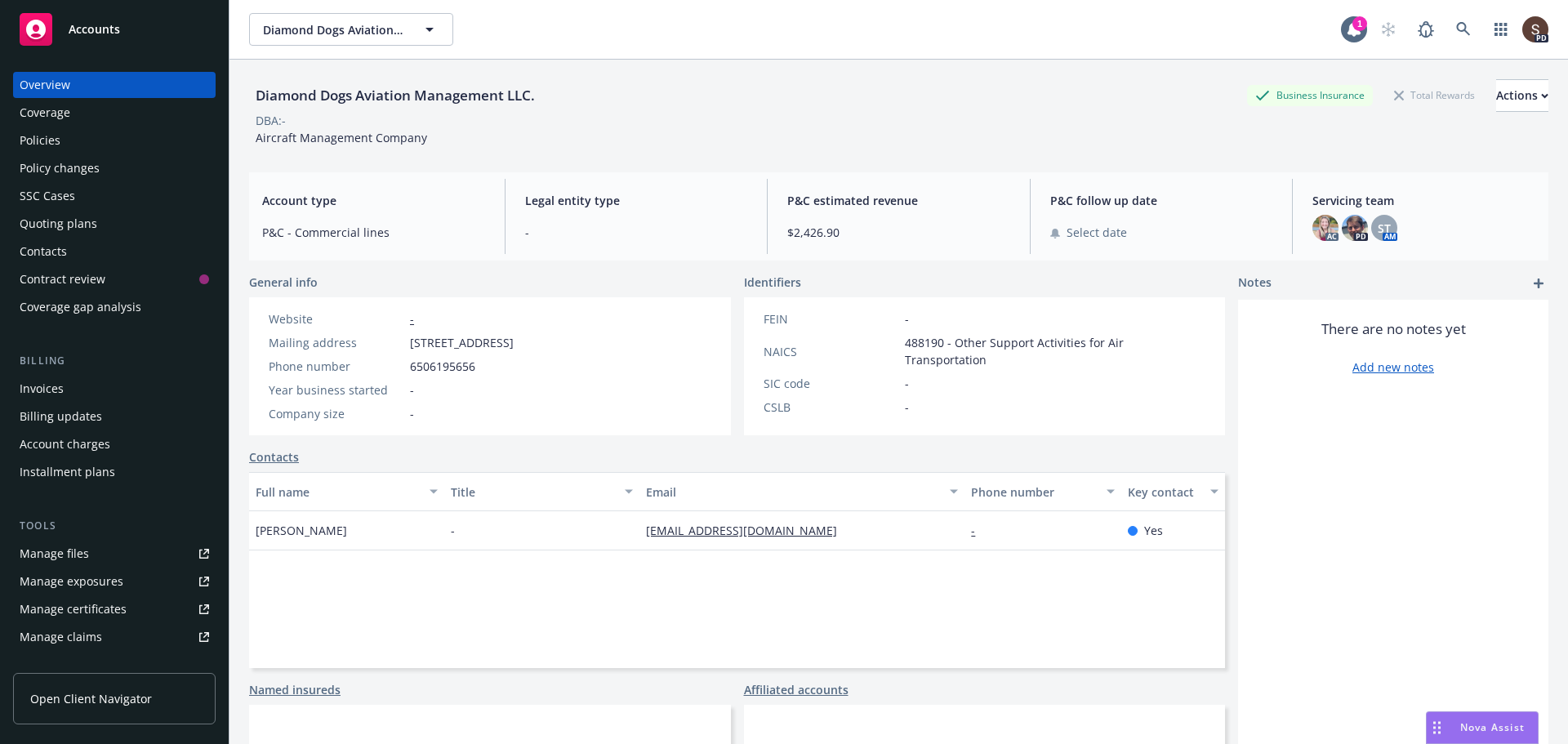
click at [18, 148] on link "Policies" at bounding box center [114, 141] width 203 height 26
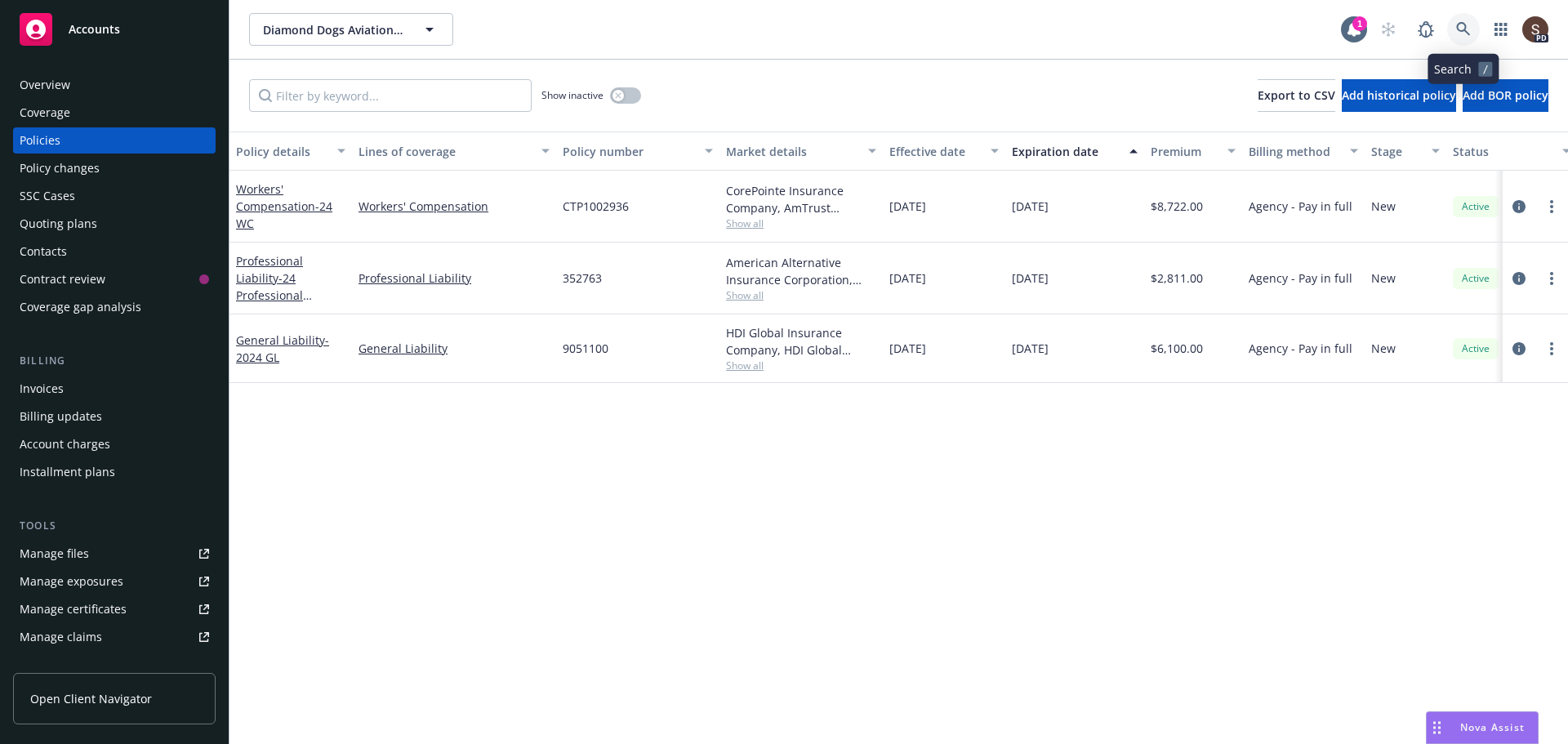
click at [1454, 20] on link at bounding box center [1463, 29] width 33 height 33
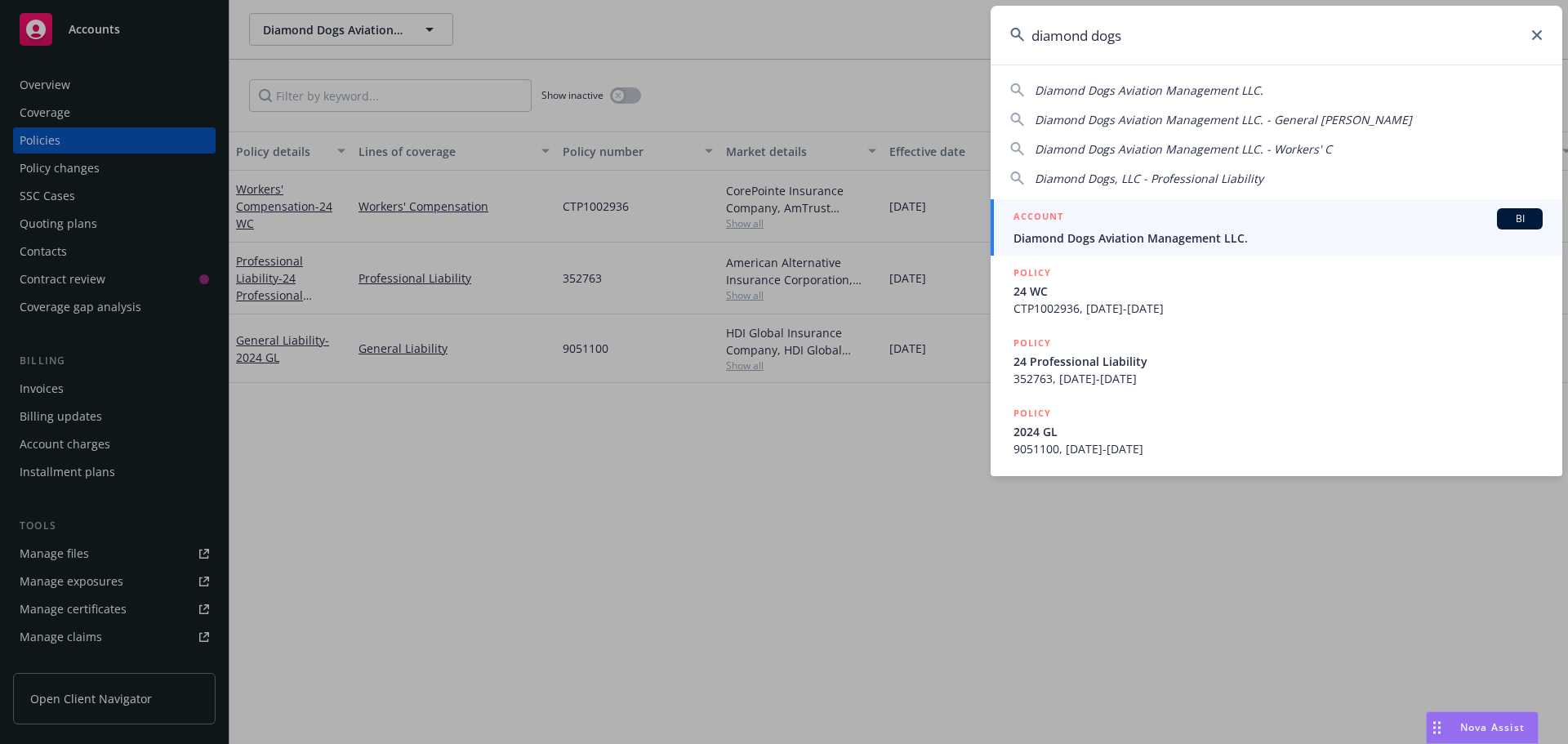
type input "diamond dogs"
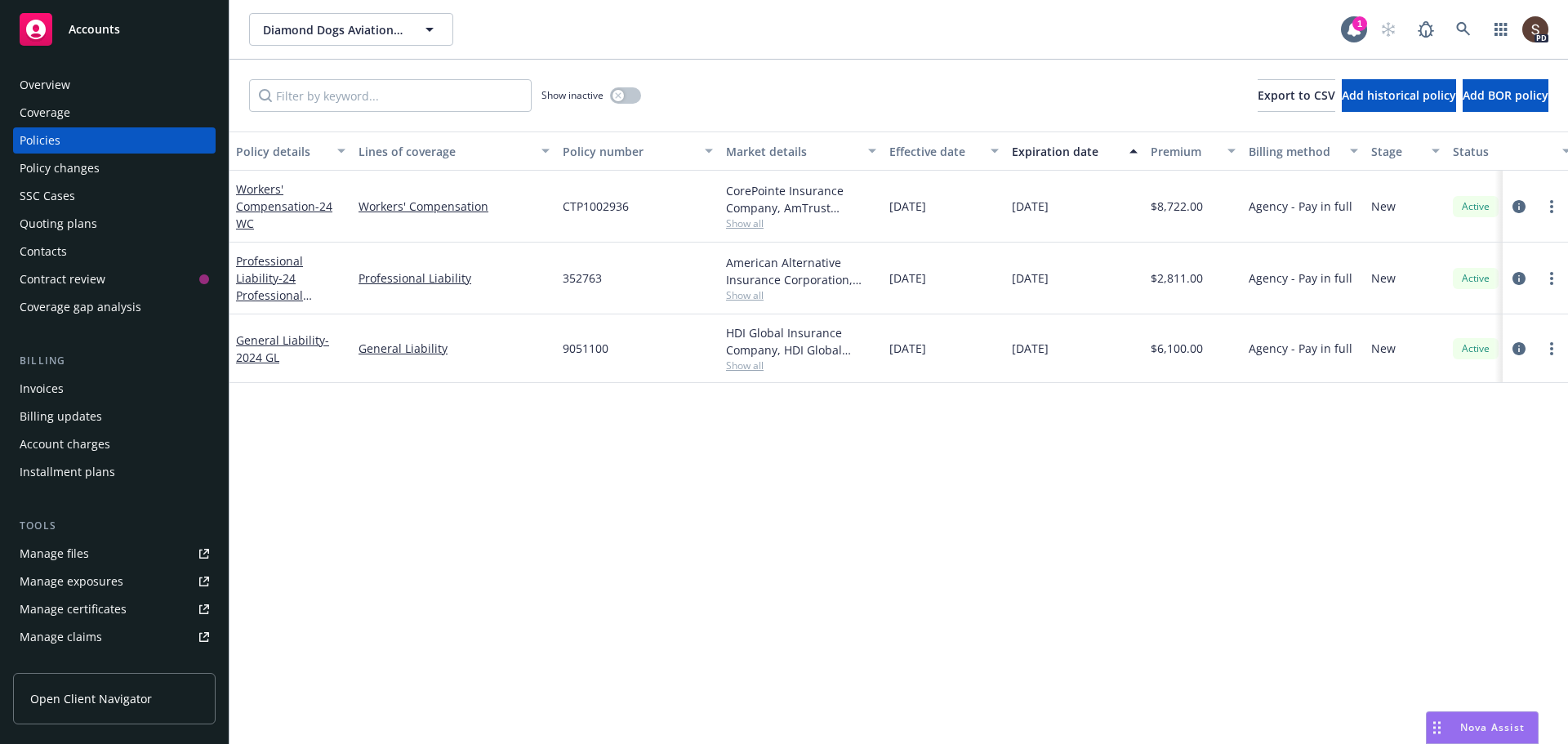
click at [74, 559] on div "Manage files" at bounding box center [54, 553] width 69 height 26
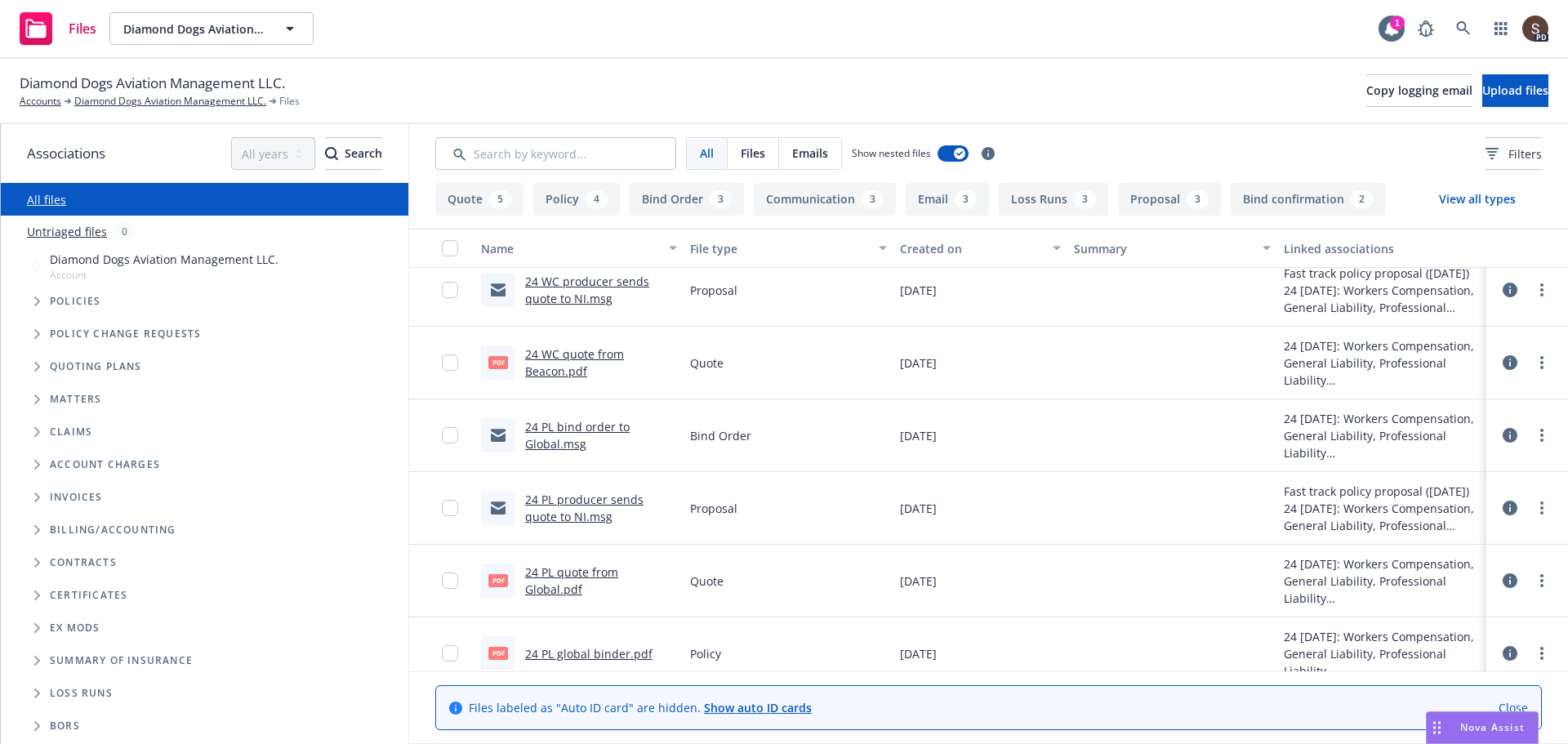
scroll to position [2117, 0]
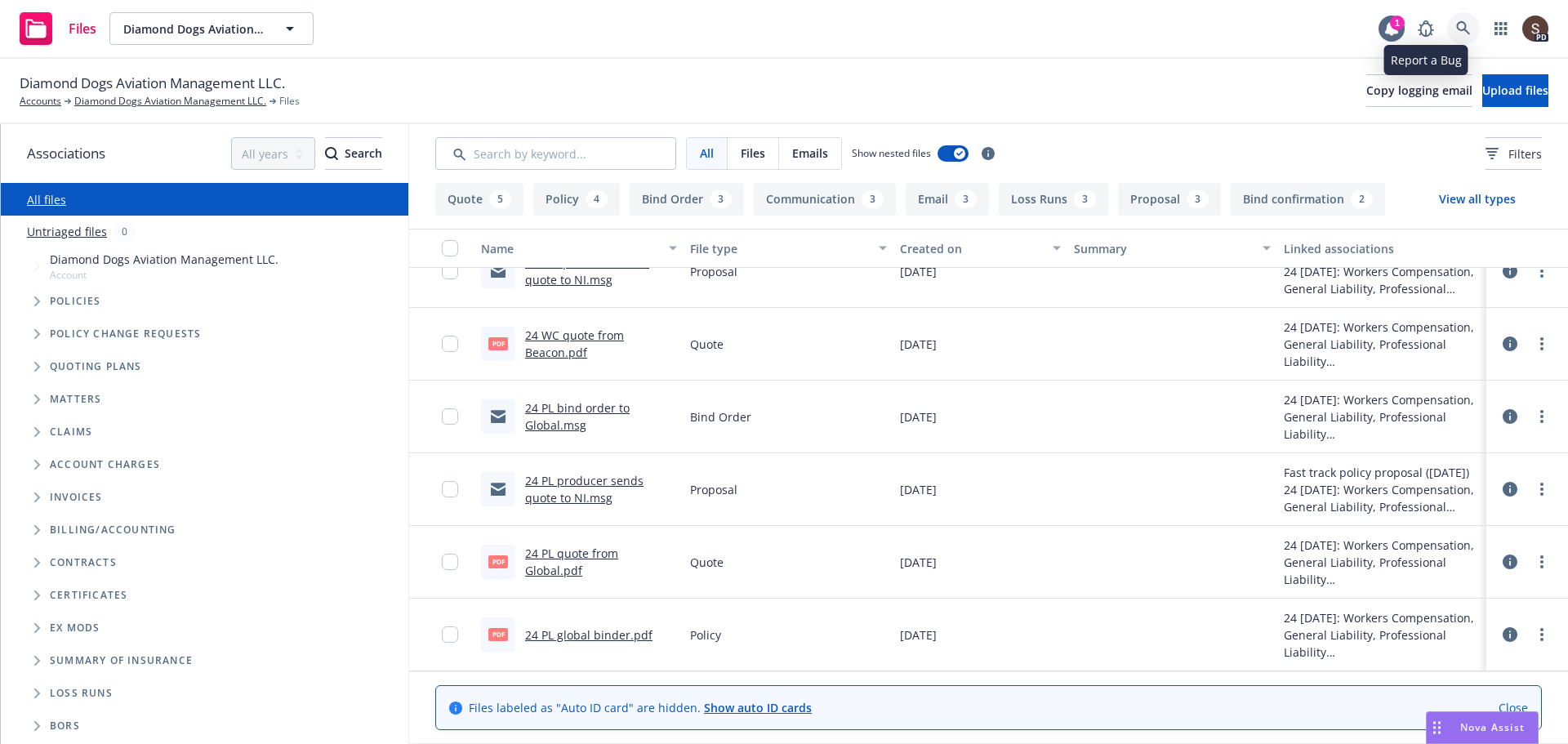
click at [1449, 22] on link at bounding box center [1463, 28] width 33 height 33
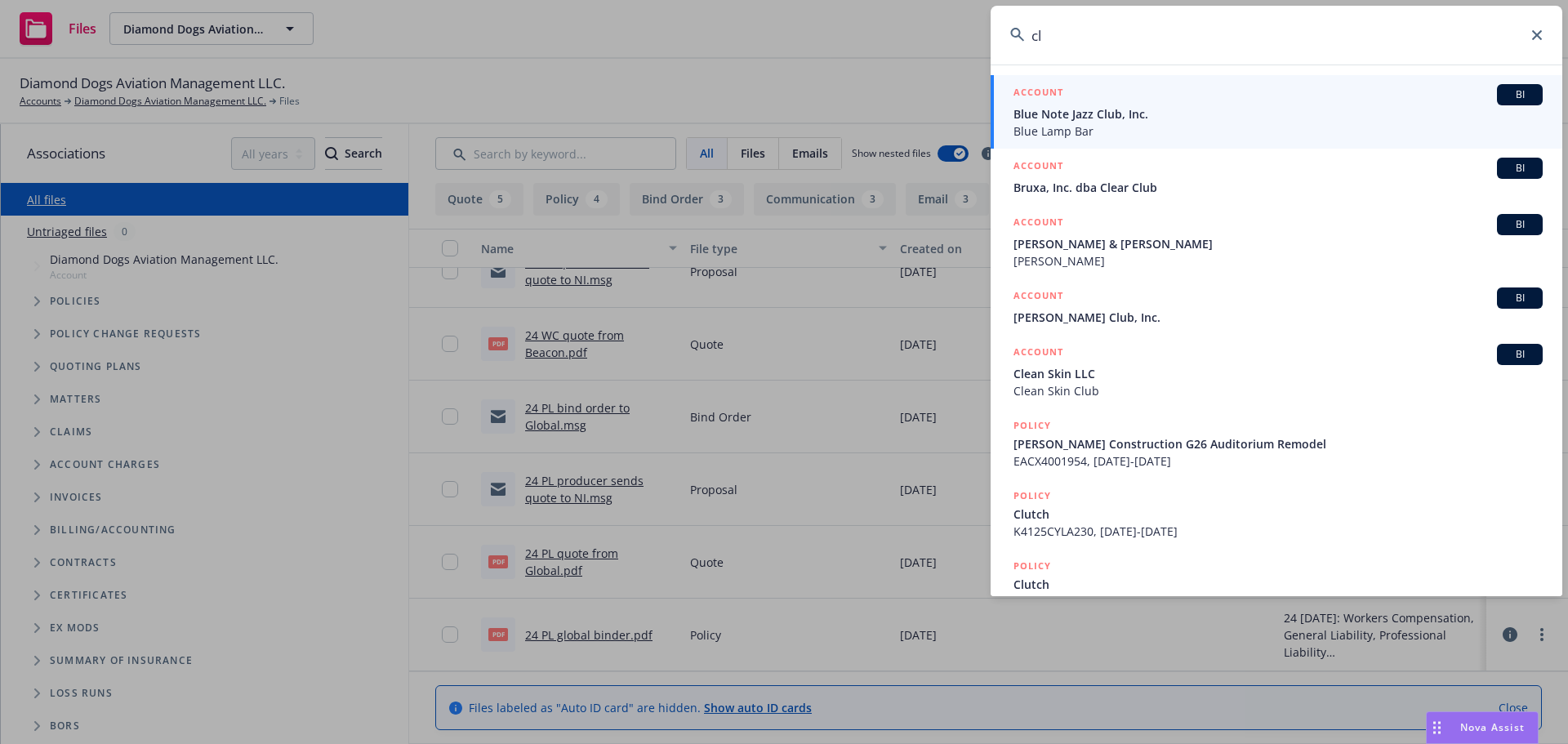
type input "c"
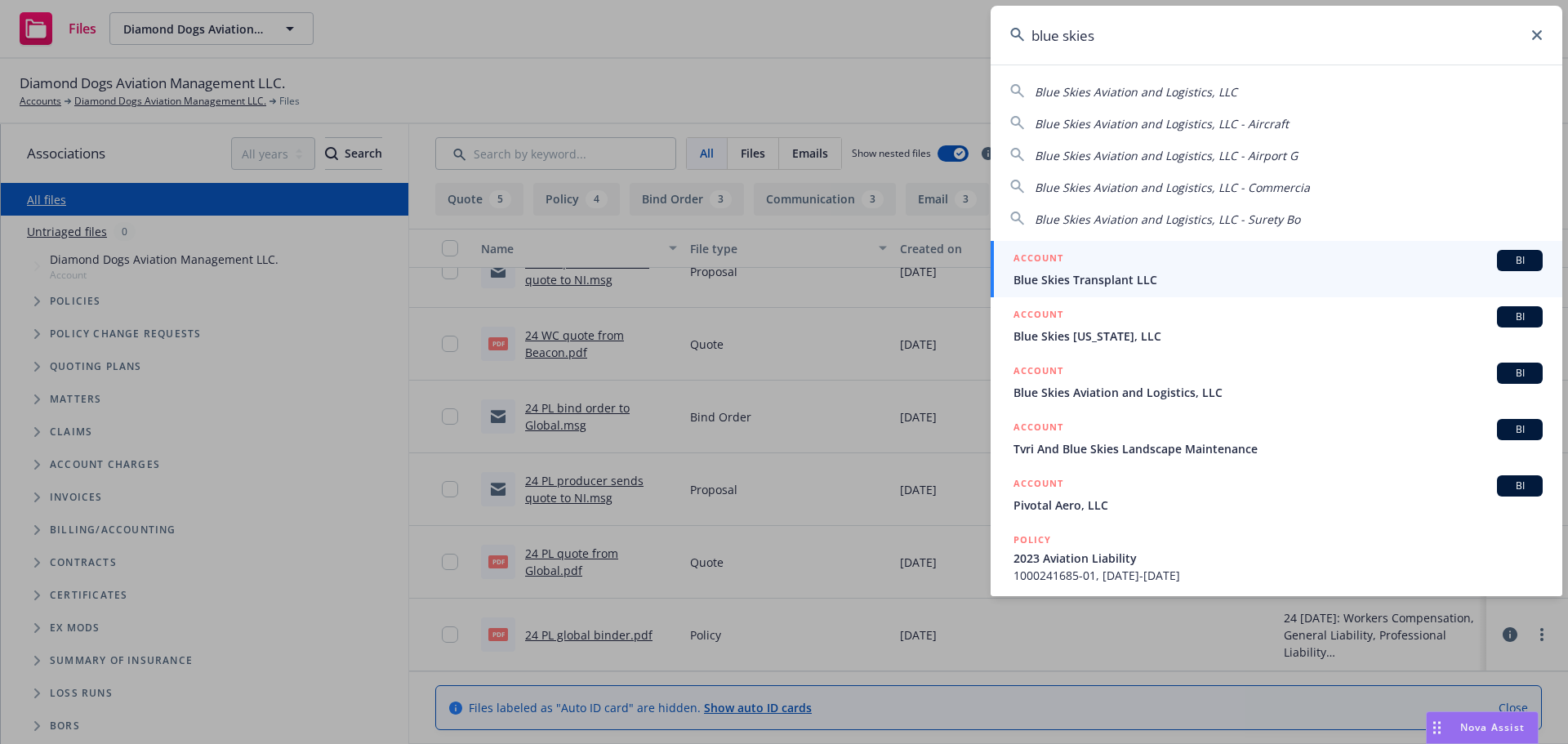
type input "blue skies"
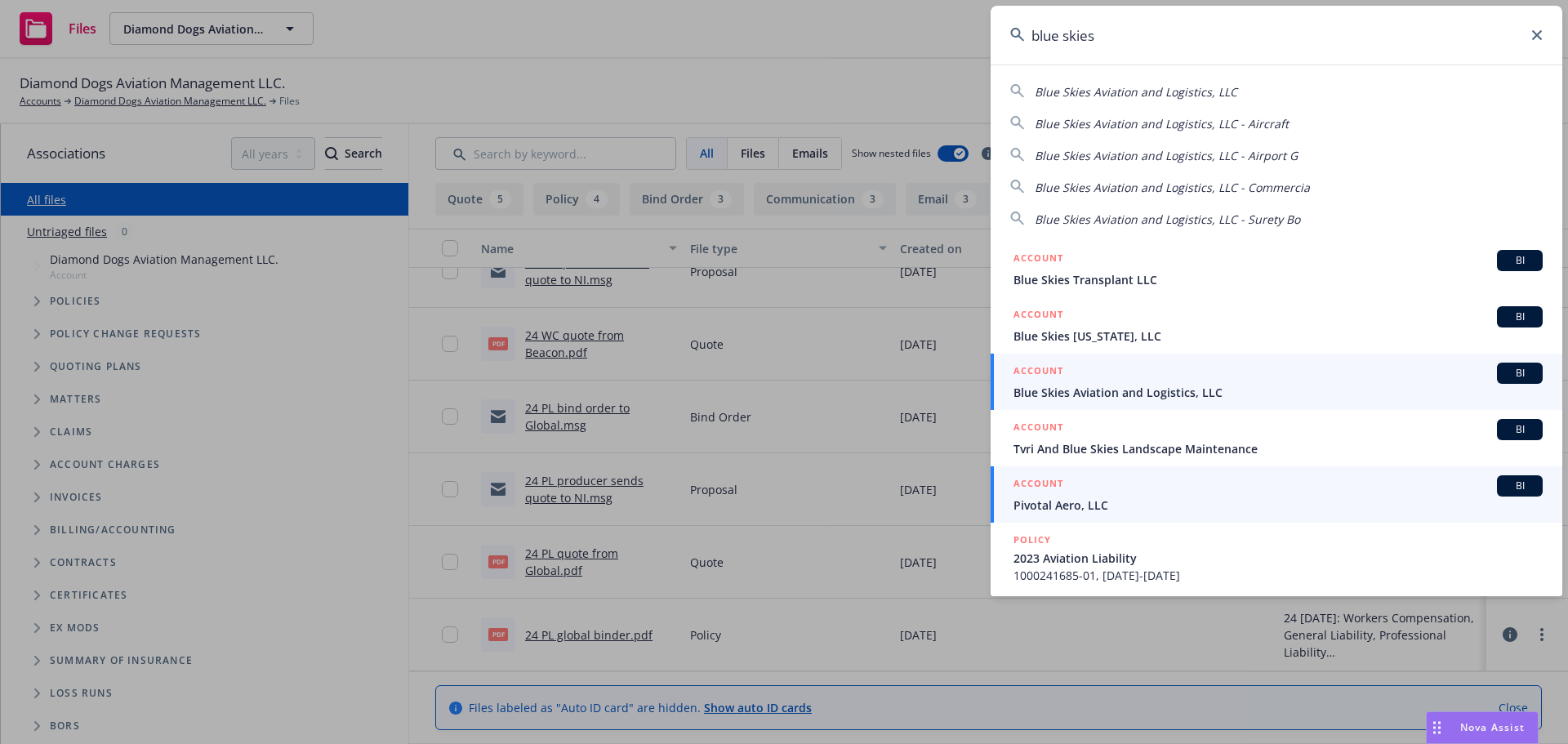
click at [1146, 385] on span "Blue Skies Aviation and Logistics, LLC" at bounding box center [1278, 393] width 529 height 18
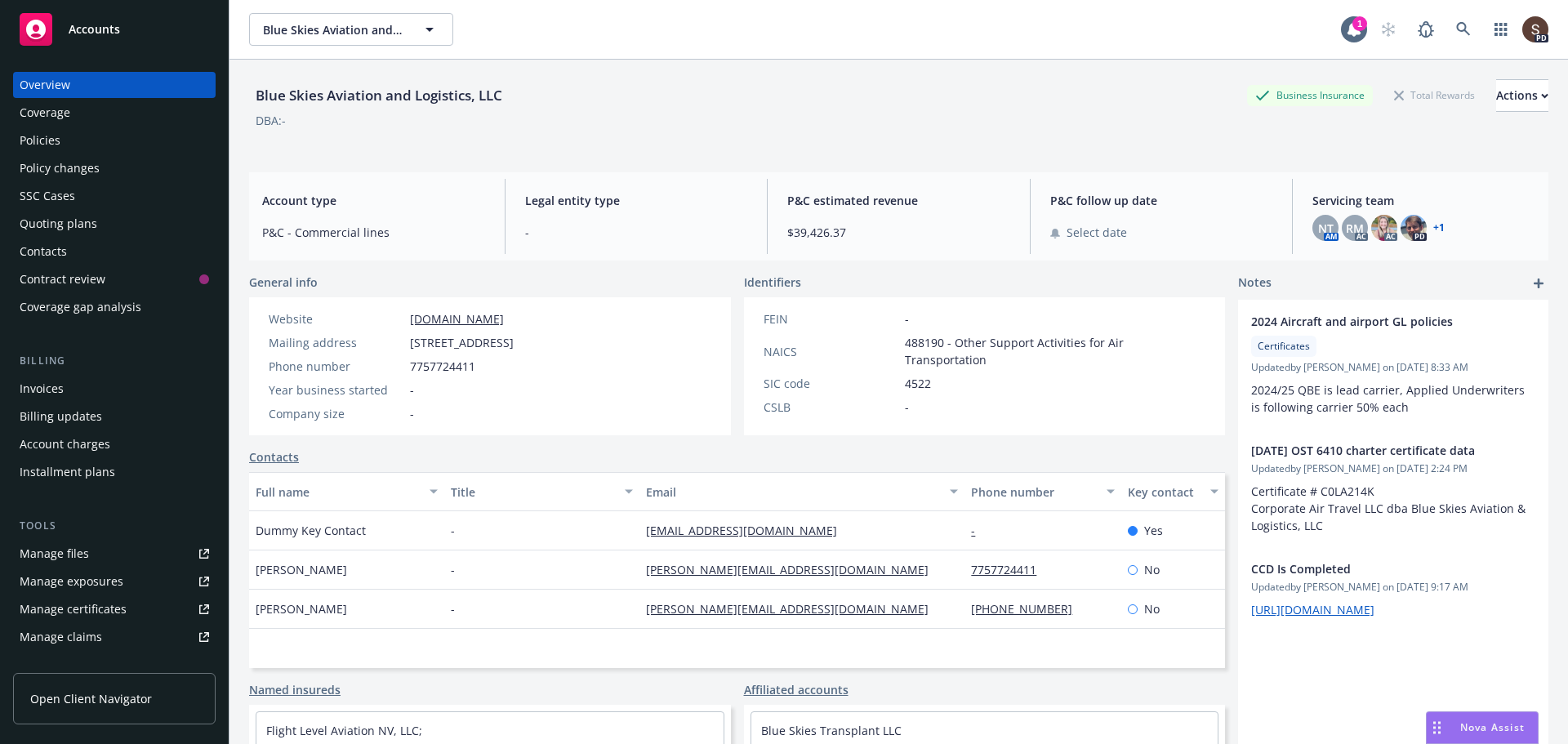
click at [64, 549] on div "Manage files" at bounding box center [54, 553] width 69 height 26
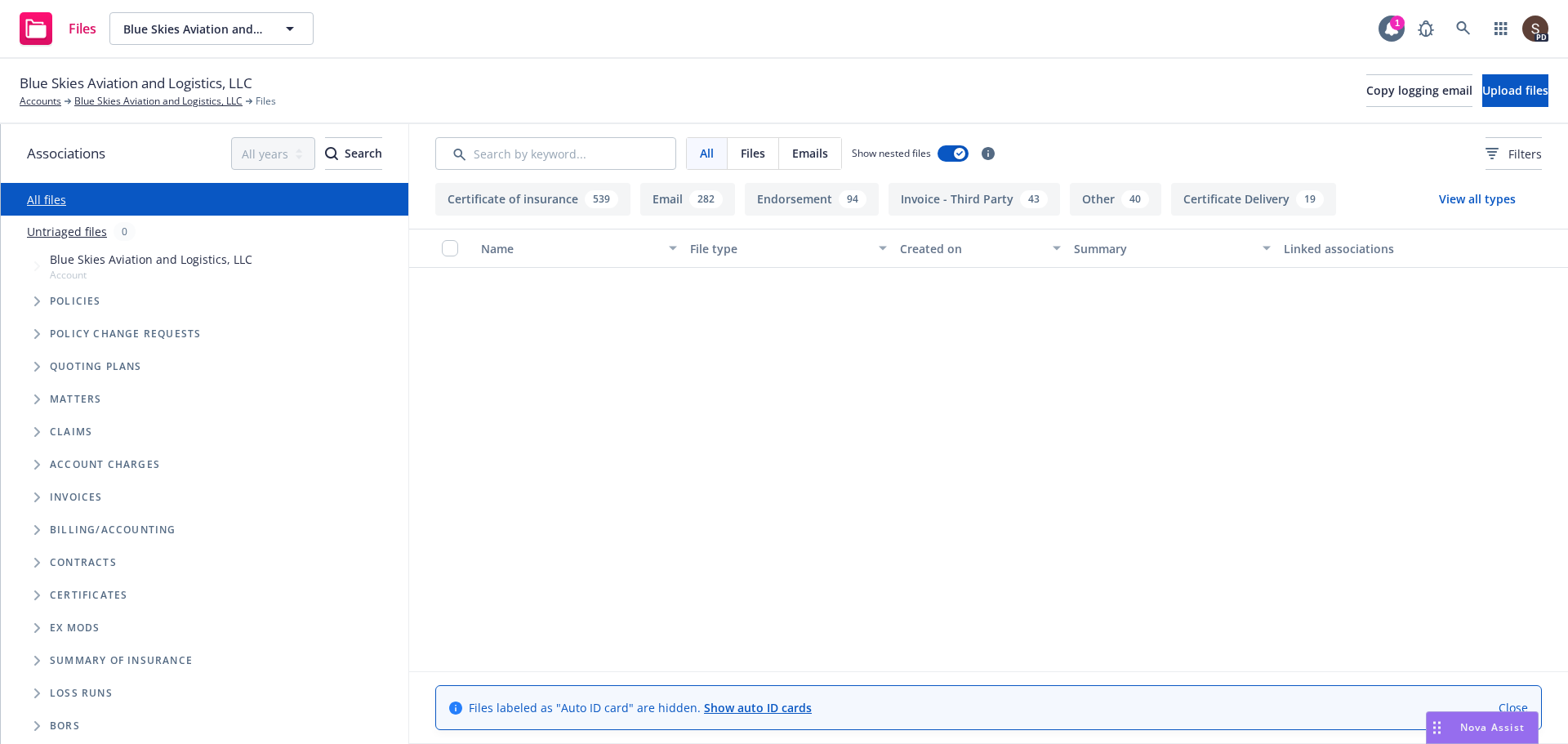
scroll to position [16738, 0]
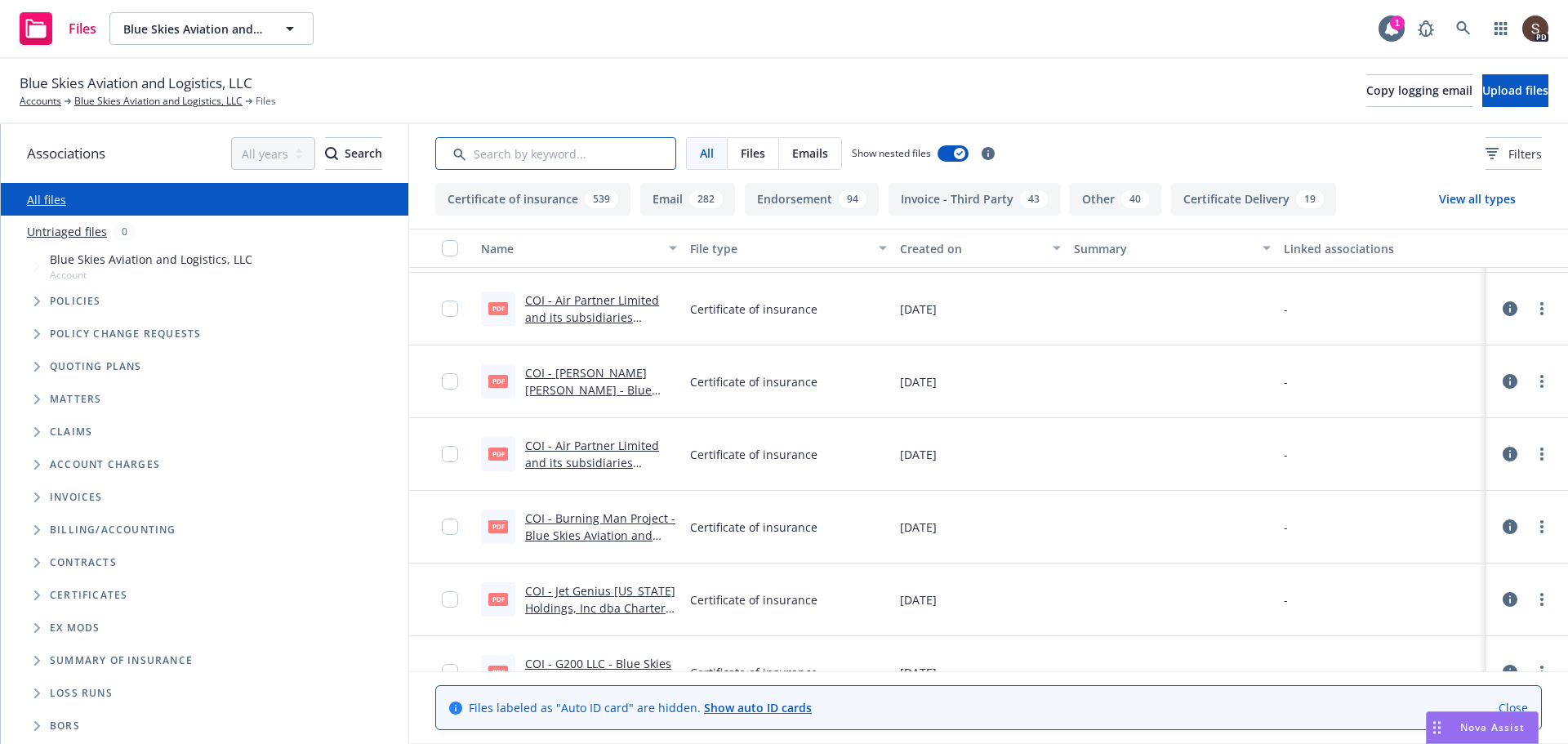
click at [493, 141] on input "Search by keyword..." at bounding box center [555, 153] width 241 height 33
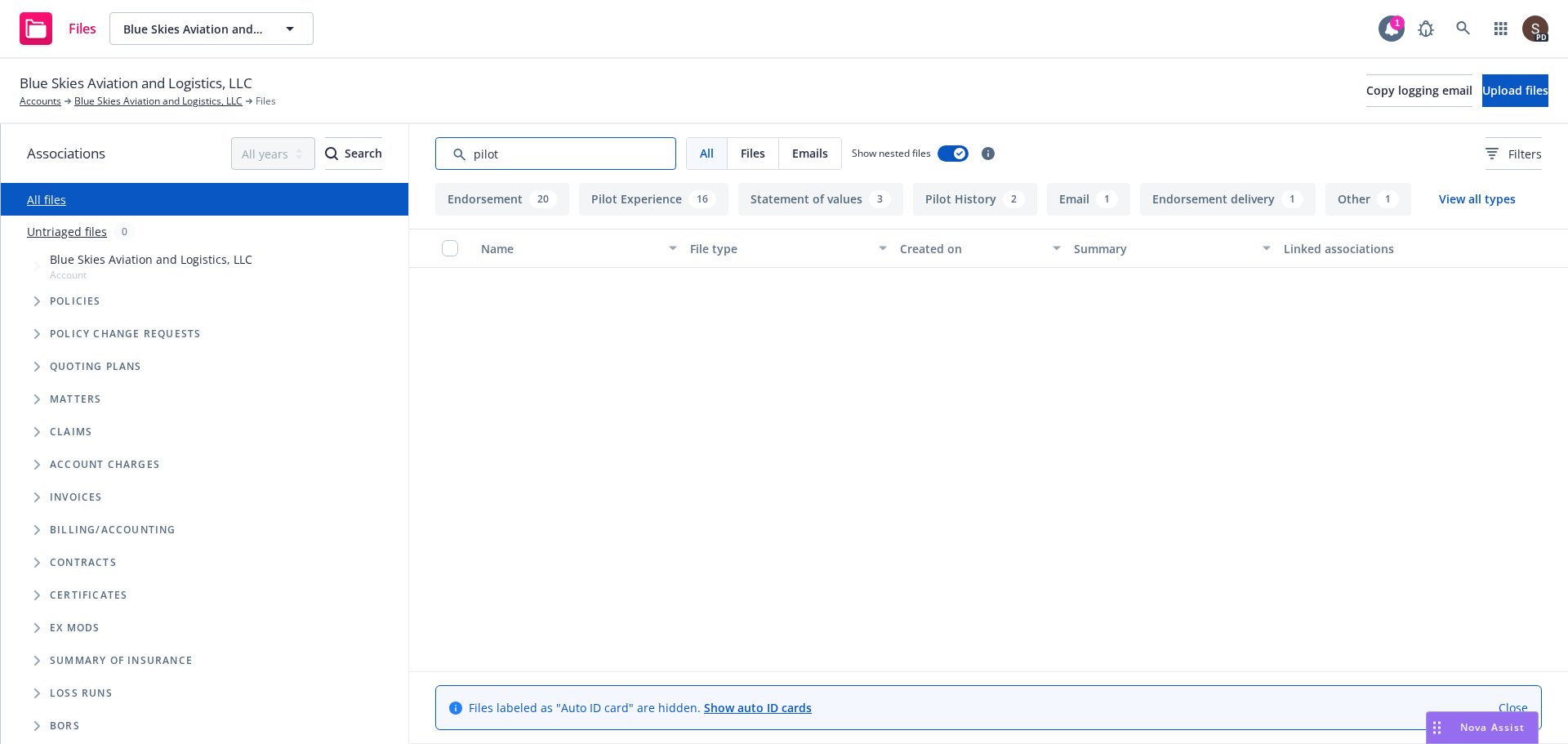
scroll to position [1796, 0]
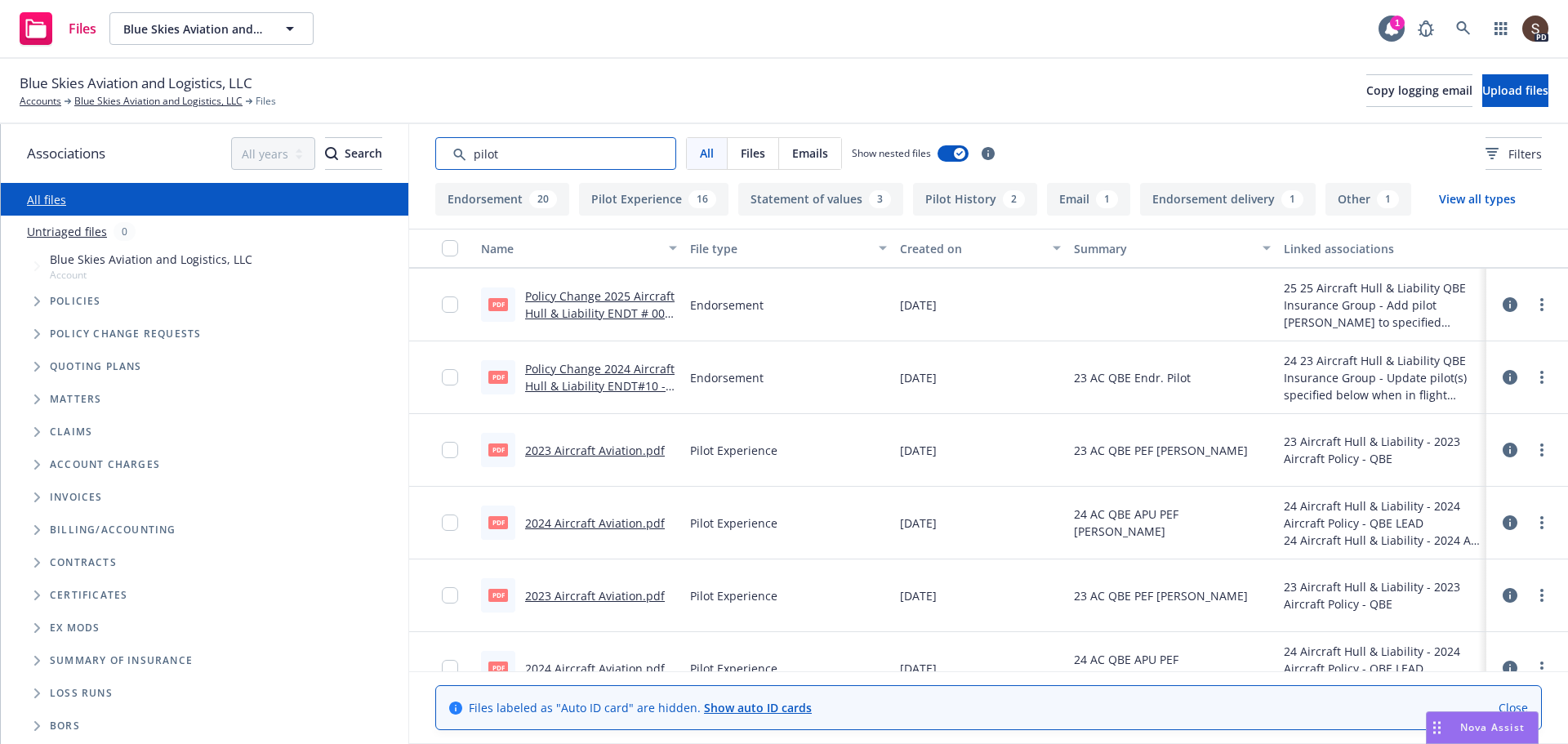
type input "pilot"
click at [145, 99] on link "Blue Skies Aviation and Logistics, LLC" at bounding box center [158, 101] width 168 height 15
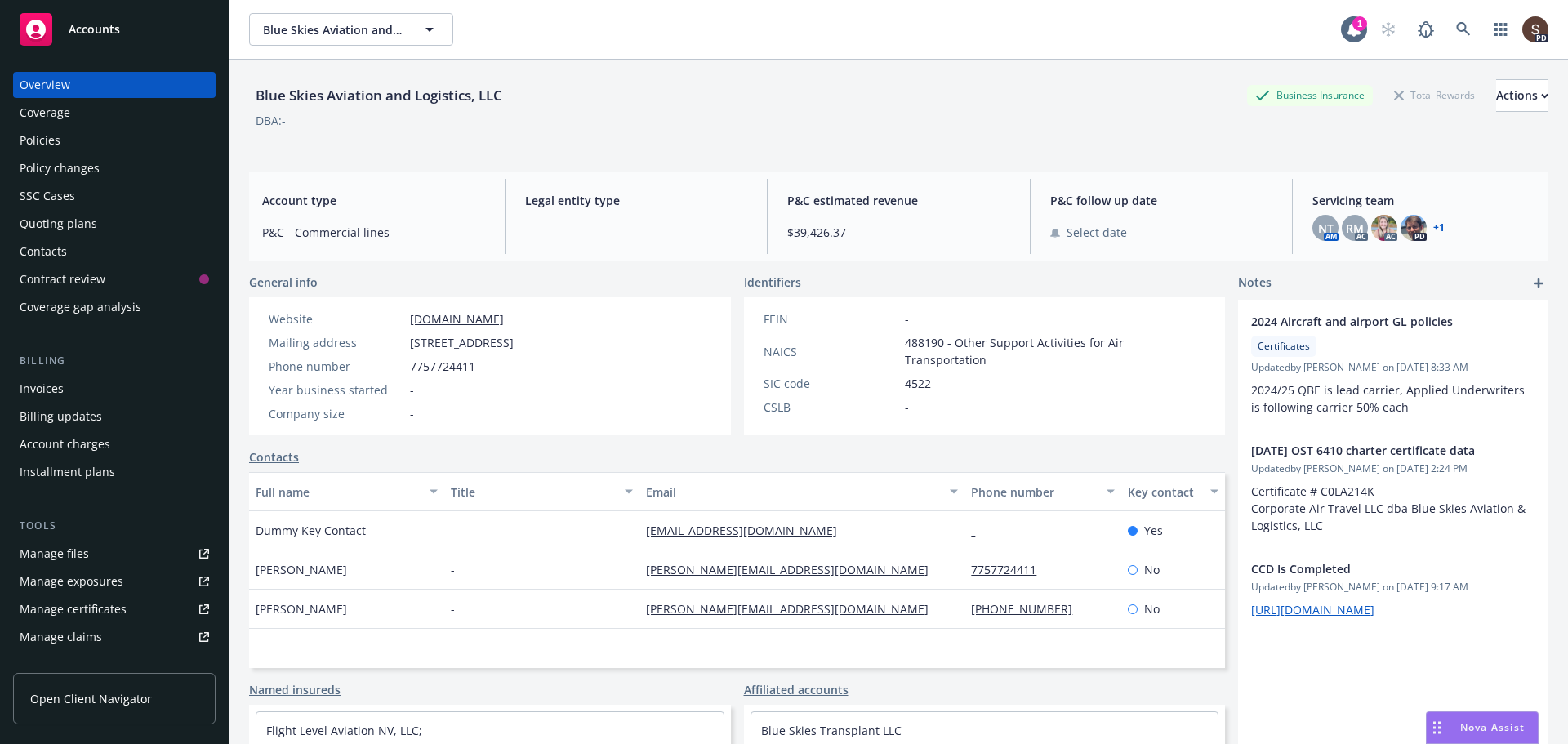
click at [52, 147] on div "Policies" at bounding box center [40, 141] width 40 height 26
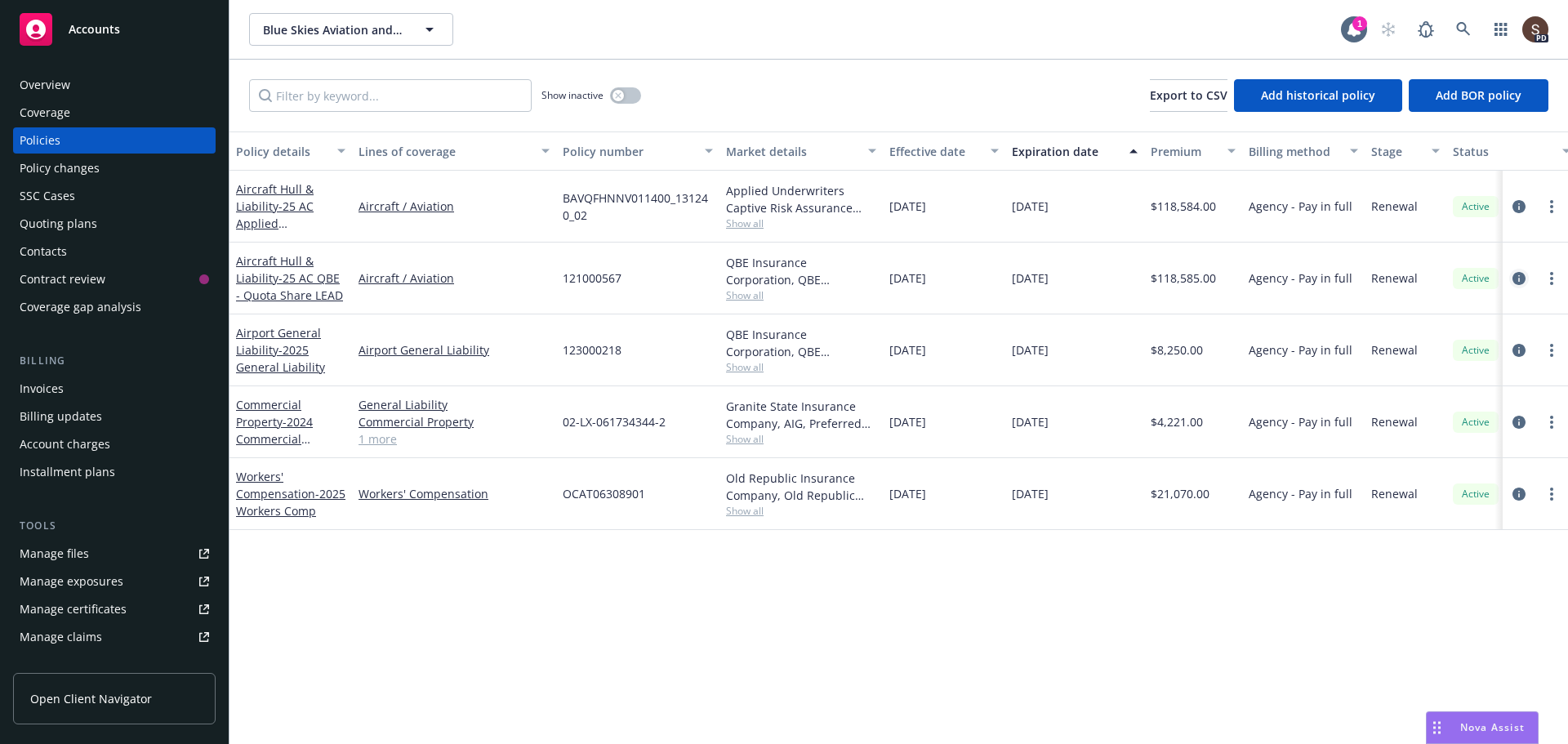
click at [1515, 277] on icon "circleInformation" at bounding box center [1518, 278] width 13 height 13
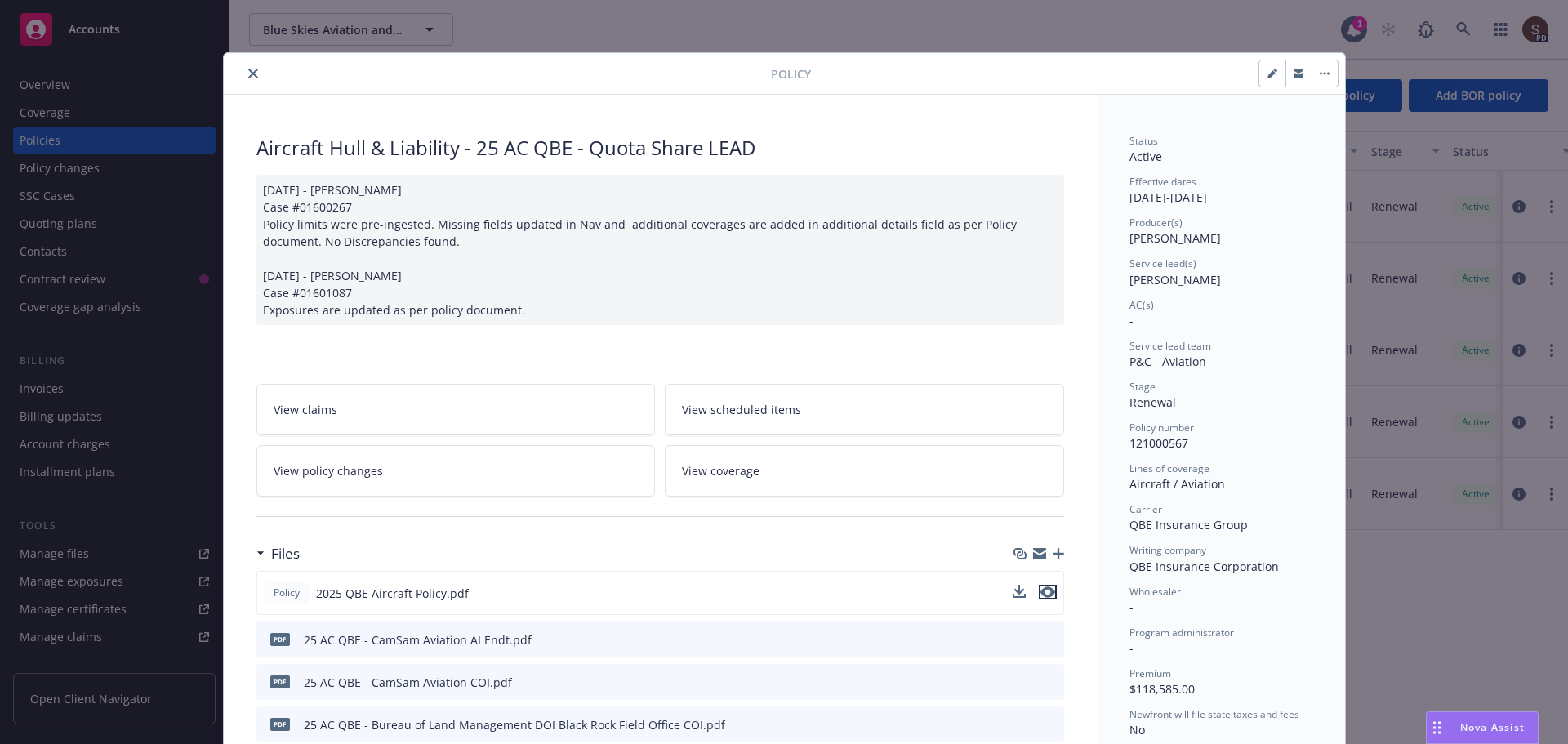
click at [1044, 588] on icon "preview file" at bounding box center [1047, 591] width 15 height 11
click at [250, 69] on icon "close" at bounding box center [253, 73] width 10 height 10
